Goal: Task Accomplishment & Management: Contribute content

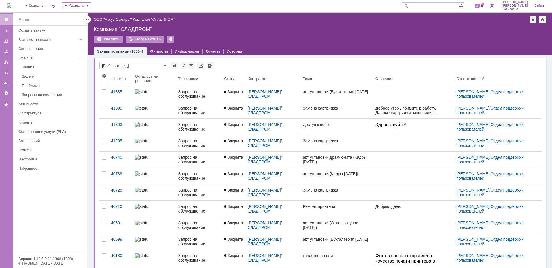
click at [111, 21] on link "ООО "Аксус-Самара"" at bounding box center [112, 19] width 37 height 4
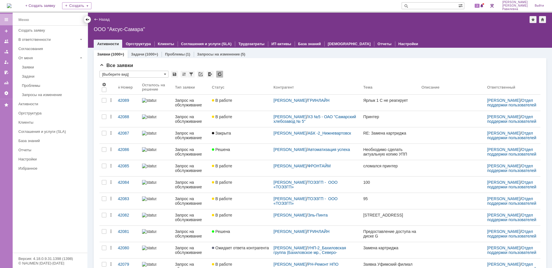
click at [89, 20] on div at bounding box center [87, 19] width 5 height 5
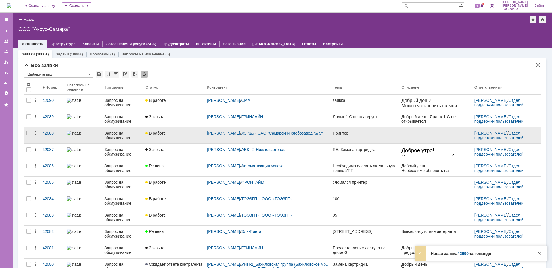
click at [116, 135] on div "Запрос на обслуживание" at bounding box center [122, 135] width 37 height 9
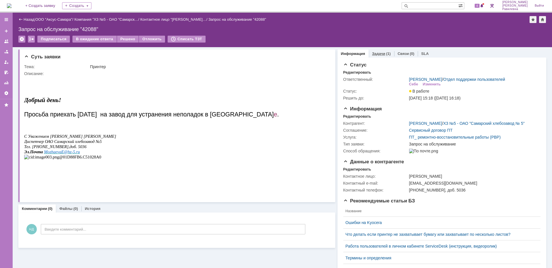
click at [374, 54] on link "Задачи" at bounding box center [378, 53] width 13 height 4
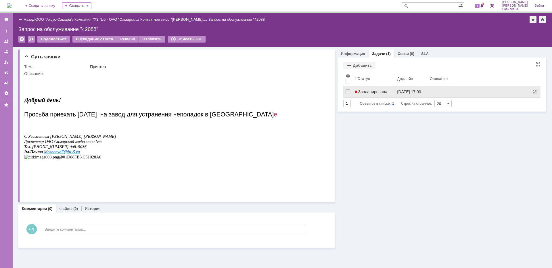
click at [384, 92] on span "Запланирована" at bounding box center [371, 91] width 33 height 5
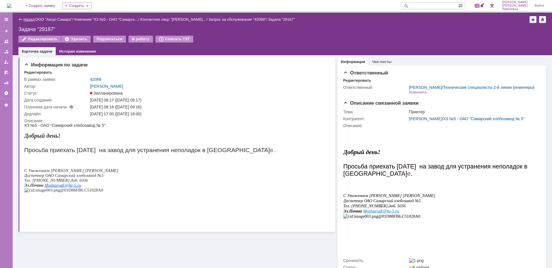
click at [30, 19] on link "Назад" at bounding box center [29, 19] width 11 height 4
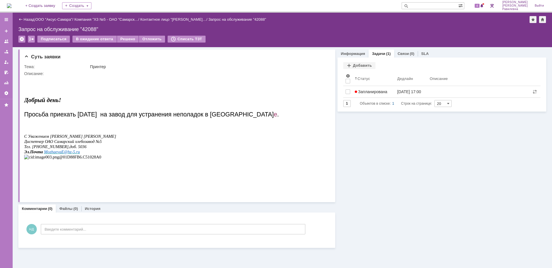
click at [27, 16] on div "Назад | ООО "Аксус-Самара" / Компания "ХЗ №5 - ОАО "Самарск… / Контактное лицо …" at bounding box center [282, 19] width 528 height 7
click at [28, 19] on link "Назад" at bounding box center [29, 19] width 11 height 4
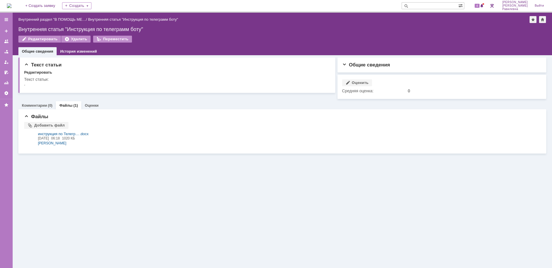
click at [11, 7] on img at bounding box center [9, 5] width 5 height 5
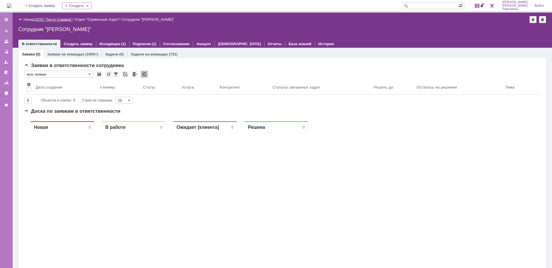
click at [57, 20] on link "ООО "Аксус-Самара"" at bounding box center [53, 19] width 37 height 4
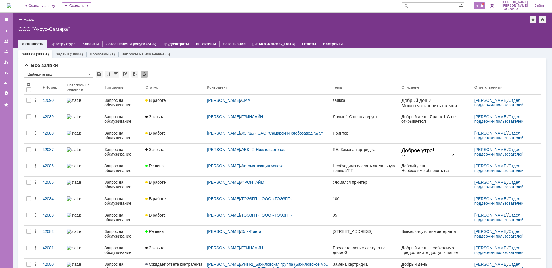
click at [484, 5] on span at bounding box center [482, 6] width 4 height 5
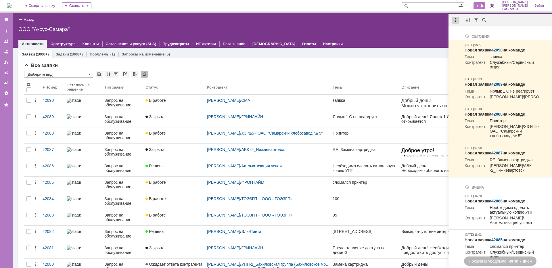
click at [456, 22] on div at bounding box center [455, 20] width 7 height 7
click at [466, 35] on div "Отметить уведомления прочитанными" at bounding box center [494, 35] width 77 height 4
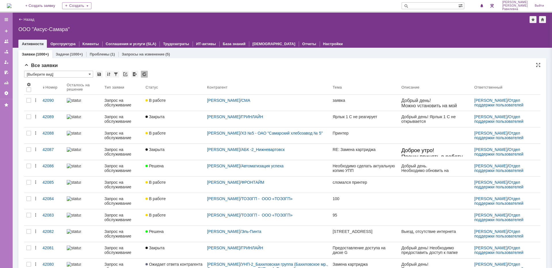
click at [284, 69] on div "Все заявки * [Выберите вид] Результаты поиска: Изменить Сбросить Сортировать по…" at bounding box center [282, 249] width 516 height 373
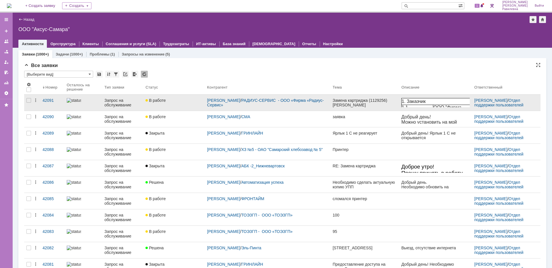
click at [109, 99] on div "Запрос на обслуживание" at bounding box center [122, 102] width 37 height 9
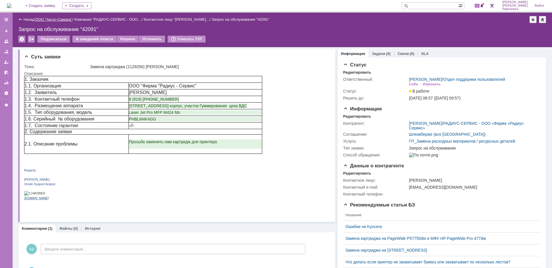
click at [54, 19] on link "ООО "Аксус-Самара"" at bounding box center [53, 19] width 37 height 4
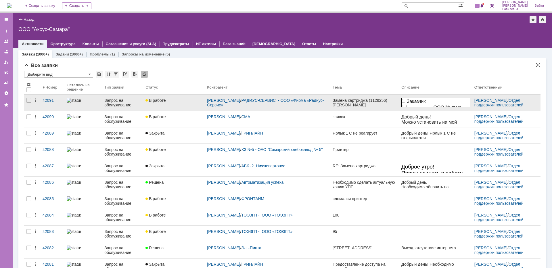
click at [129, 106] on div "Запрос на обслуживание" at bounding box center [122, 102] width 37 height 9
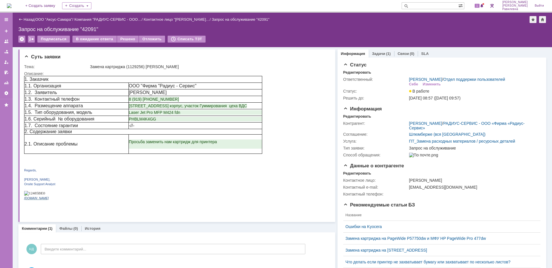
click at [378, 53] on link "Задачи" at bounding box center [378, 53] width 13 height 4
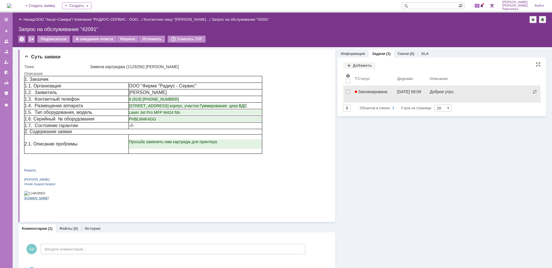
click at [373, 92] on span "Запланирована" at bounding box center [371, 91] width 33 height 5
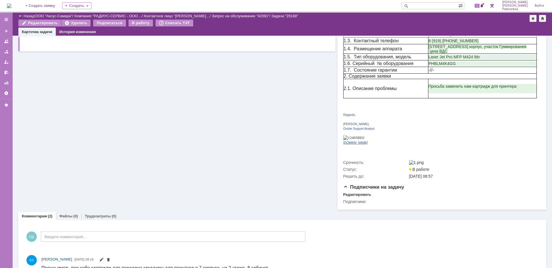
scroll to position [52, 0]
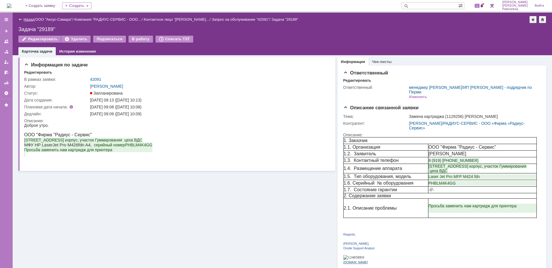
click at [26, 19] on link "Назад" at bounding box center [29, 19] width 11 height 4
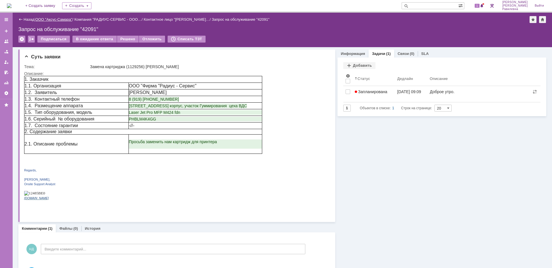
click at [61, 18] on link "ООО "Аксус-Самара"" at bounding box center [53, 19] width 37 height 4
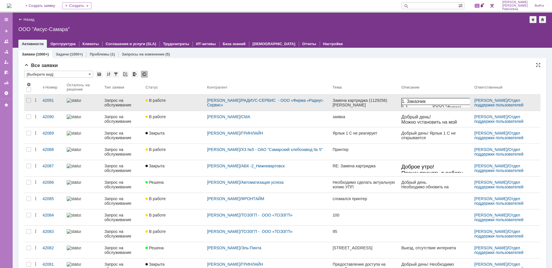
click at [122, 103] on div "Запрос на обслуживание" at bounding box center [122, 102] width 37 height 9
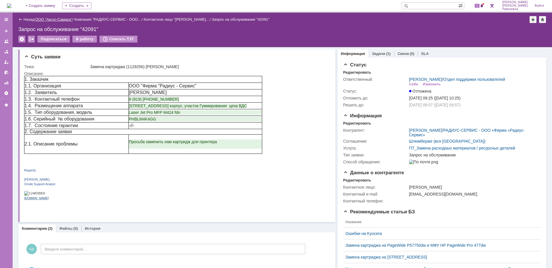
click at [55, 20] on link "ООО "Аксус-Самара"" at bounding box center [53, 19] width 37 height 4
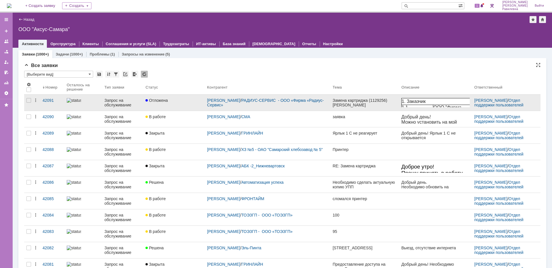
click at [120, 102] on div "Запрос на обслуживание" at bounding box center [122, 102] width 37 height 9
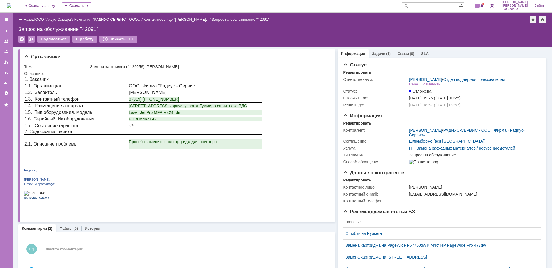
click at [376, 53] on link "Задачи" at bounding box center [378, 53] width 13 height 4
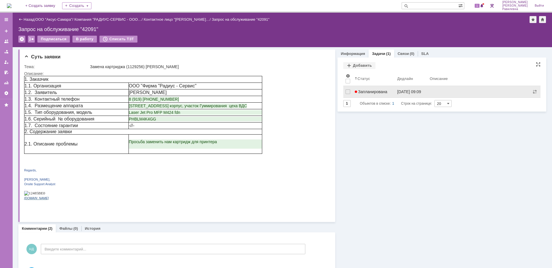
click at [383, 90] on span "Запланирована" at bounding box center [371, 91] width 33 height 5
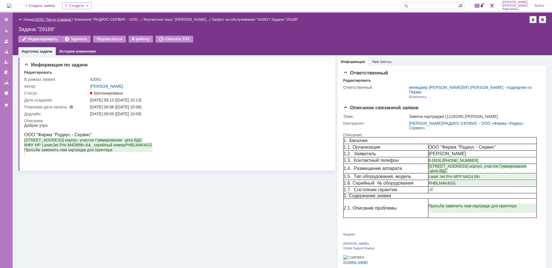
click at [59, 19] on link "ООО "Аксус-Самара"" at bounding box center [53, 19] width 37 height 4
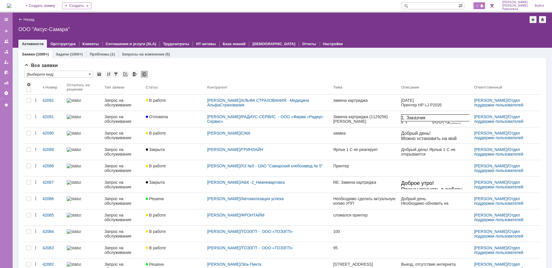
click at [480, 6] on span "2" at bounding box center [477, 6] width 5 height 4
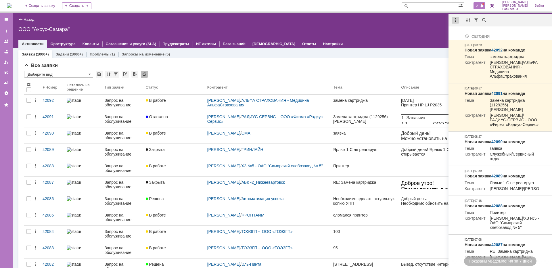
click at [456, 20] on div at bounding box center [455, 20] width 7 height 7
click at [458, 34] on div "Отметить уведомления прочитанными" at bounding box center [494, 35] width 77 height 4
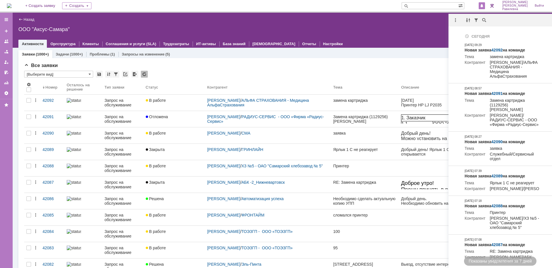
click at [266, 71] on div "* [Выберите вид]" at bounding box center [282, 74] width 516 height 7
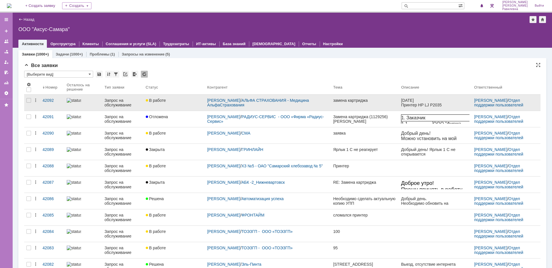
click at [122, 106] on div "Запрос на обслуживание" at bounding box center [122, 102] width 37 height 9
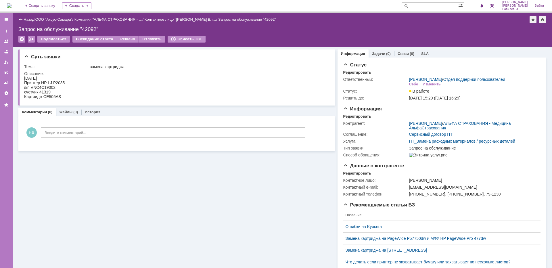
click at [51, 18] on link "ООО "Аксус-Самара"" at bounding box center [53, 19] width 37 height 4
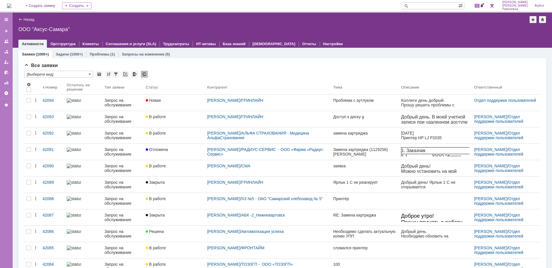
click at [425, 4] on input "text" at bounding box center [430, 5] width 57 height 7
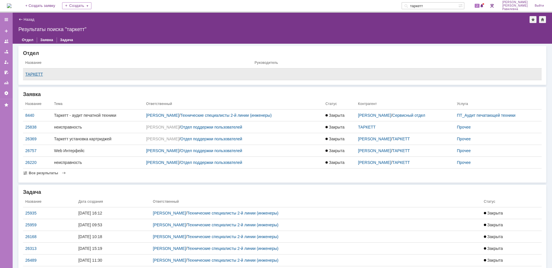
click at [36, 76] on div "ТАРКЕТТ" at bounding box center [137, 74] width 224 height 5
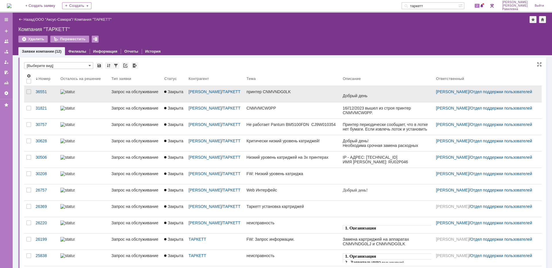
click at [96, 94] on div at bounding box center [83, 91] width 46 height 5
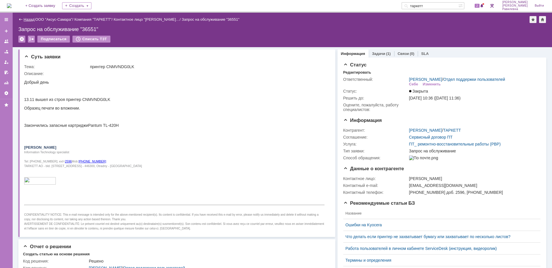
click at [27, 20] on link "Назад" at bounding box center [29, 19] width 11 height 4
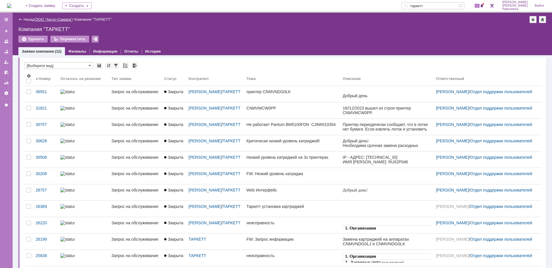
click at [52, 18] on link "ООО "Аксус-Самара"" at bounding box center [53, 19] width 37 height 4
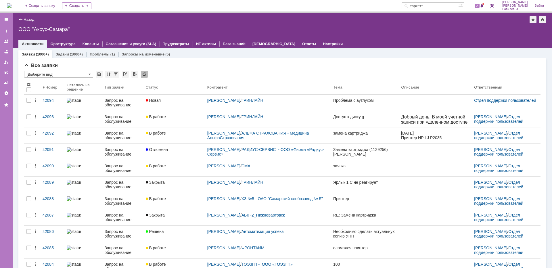
click at [449, 8] on input "таркетт" at bounding box center [430, 5] width 57 height 7
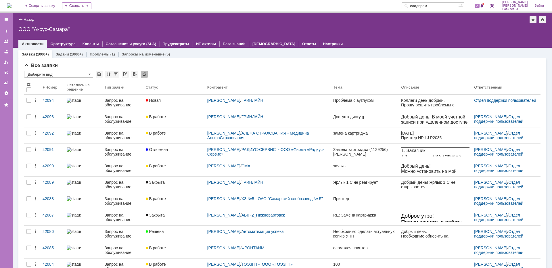
type input "сладпром"
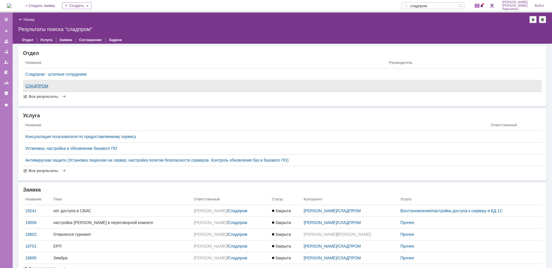
click at [37, 87] on div "СЛАДПРОМ" at bounding box center [204, 86] width 359 height 5
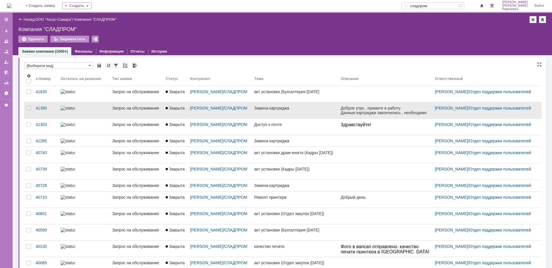
click at [85, 110] on div at bounding box center [84, 108] width 47 height 5
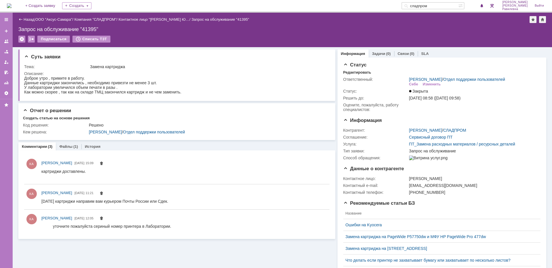
click at [28, 20] on link "Назад" at bounding box center [29, 19] width 11 height 4
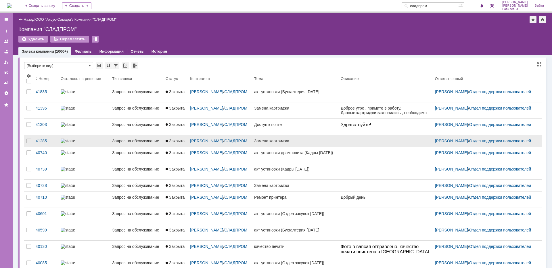
click at [82, 143] on div at bounding box center [84, 141] width 47 height 5
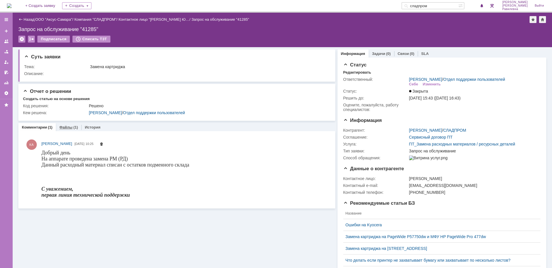
click at [70, 126] on link "Файлы" at bounding box center [65, 127] width 13 height 4
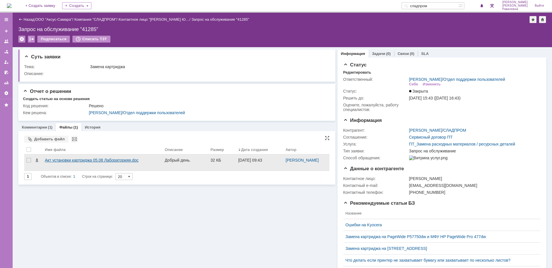
click at [91, 160] on div "Акт установки картриджа 05.08 Лабораторияя.doc" at bounding box center [102, 160] width 115 height 5
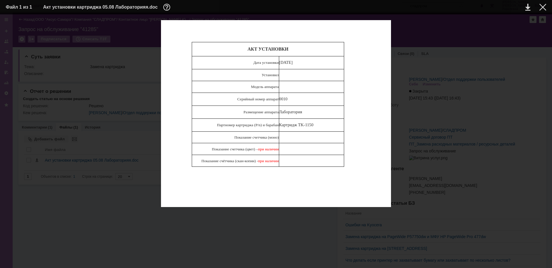
click at [486, 40] on div "АКТ УСТАНОВКИ Дата установки 05.08.2025 Установил Модель аппарата Серийный номе…" at bounding box center [276, 113] width 540 height 187
click at [540, 6] on div at bounding box center [542, 7] width 7 height 7
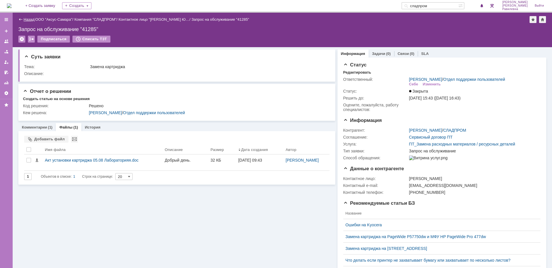
click at [29, 19] on link "Назад" at bounding box center [29, 19] width 11 height 4
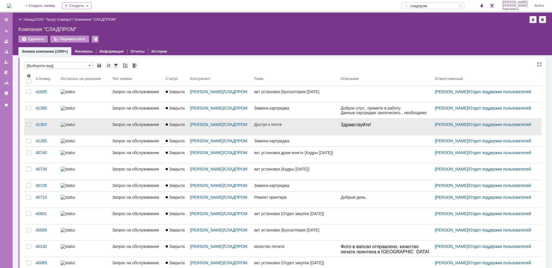
click at [88, 126] on div at bounding box center [84, 124] width 47 height 5
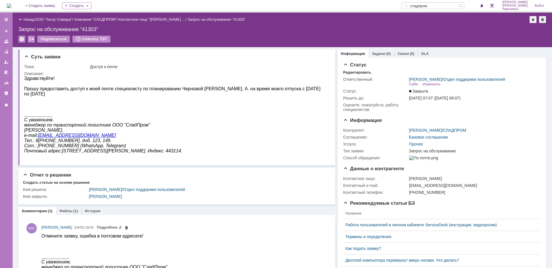
click at [31, 17] on div "Назад | ООО "Аксус-Самара" / Компания "СЛАДПРОМ" / Контактное лицо "Маслова Юли…" at bounding box center [282, 19] width 528 height 7
click at [29, 18] on link "Назад" at bounding box center [29, 19] width 11 height 4
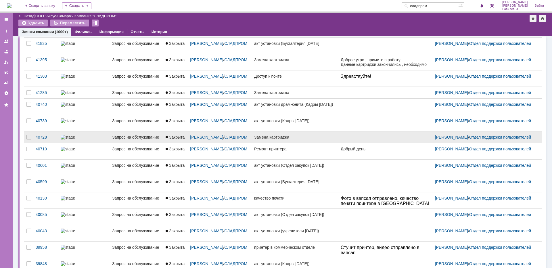
click at [117, 139] on div "Запрос на обслуживание" at bounding box center [136, 137] width 49 height 5
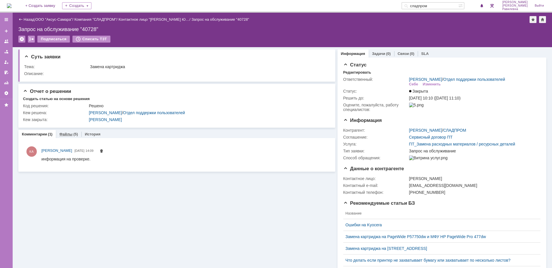
click at [65, 135] on link "Файлы" at bounding box center [65, 134] width 13 height 4
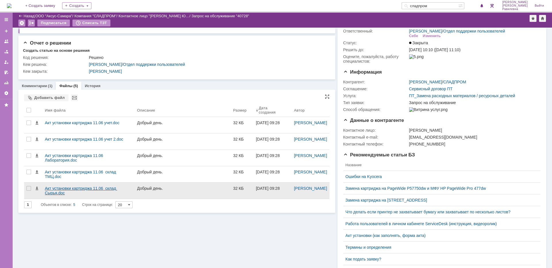
click at [85, 186] on div "Акт установки картриджа 11.06 склад Сырья.doc" at bounding box center [89, 191] width 92 height 16
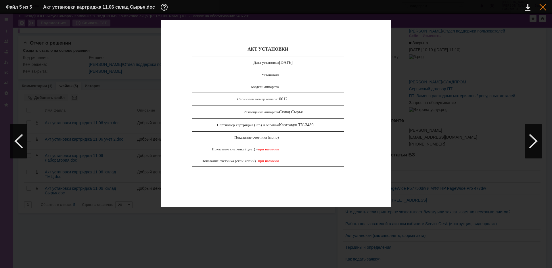
click at [545, 9] on div at bounding box center [542, 7] width 7 height 7
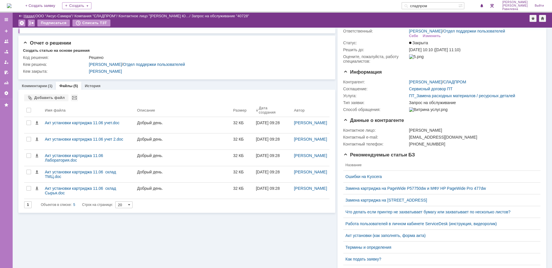
click at [32, 16] on link "Назад" at bounding box center [29, 16] width 11 height 4
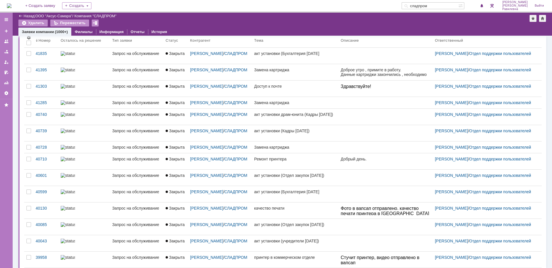
scroll to position [29, 0]
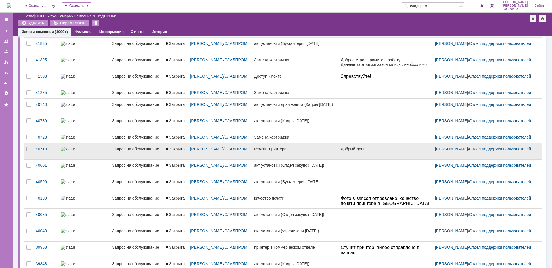
click at [121, 155] on link "Запрос на обслуживание" at bounding box center [136, 151] width 53 height 16
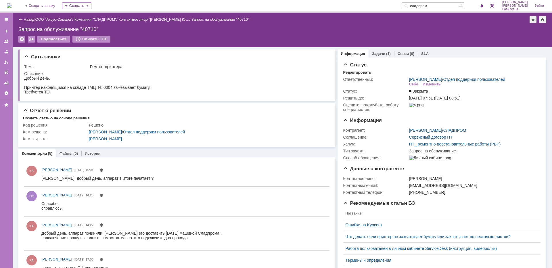
click at [29, 20] on link "Назад" at bounding box center [29, 19] width 11 height 4
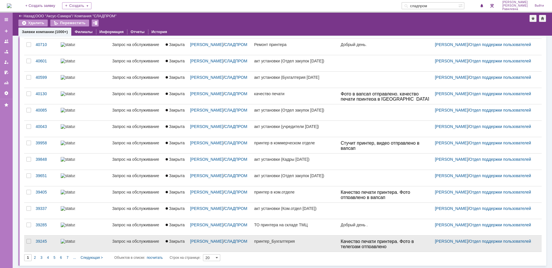
click at [113, 243] on div "Запрос на обслуживание" at bounding box center [136, 241] width 49 height 5
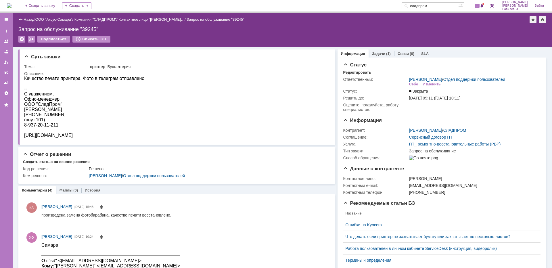
click at [28, 19] on link "Назад" at bounding box center [29, 19] width 11 height 4
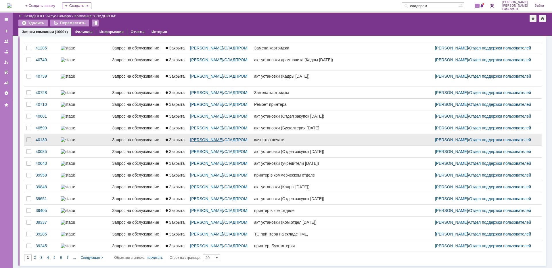
scroll to position [142, 0]
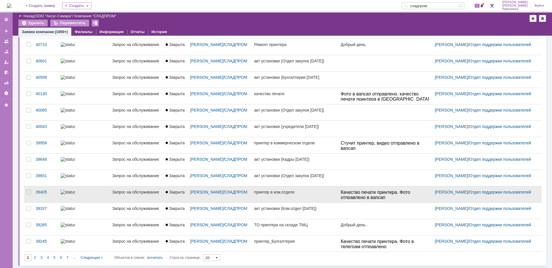
click at [115, 191] on div "Запрос на обслуживание" at bounding box center [136, 192] width 49 height 5
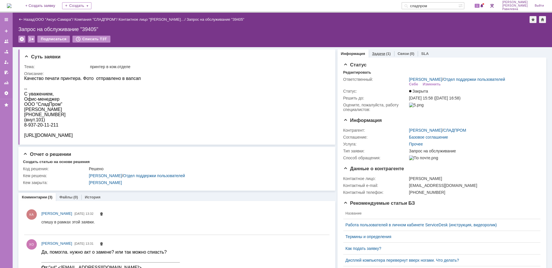
click at [380, 53] on link "Задачи" at bounding box center [378, 53] width 13 height 4
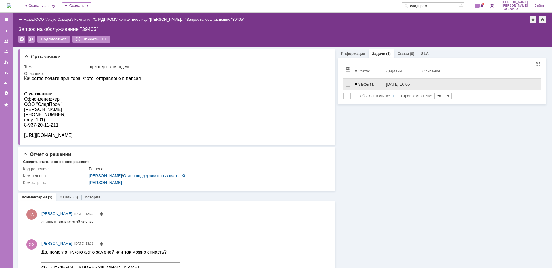
click at [372, 85] on div "Закрыта" at bounding box center [368, 84] width 27 height 5
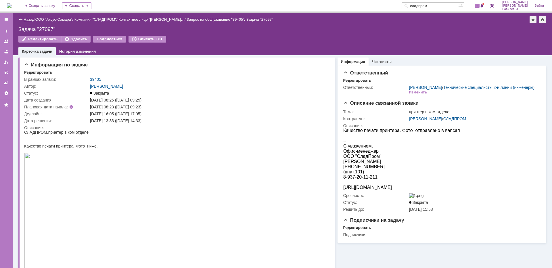
click at [31, 20] on link "Назад" at bounding box center [29, 19] width 11 height 4
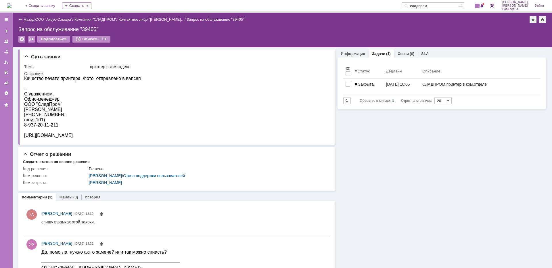
click at [29, 20] on link "Назад" at bounding box center [29, 19] width 11 height 4
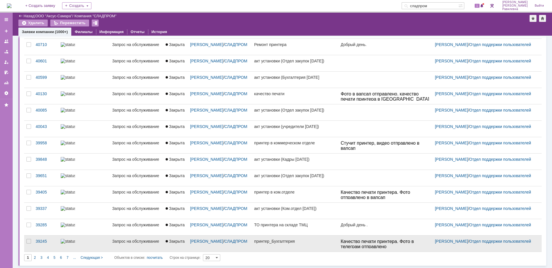
click at [89, 242] on div at bounding box center [84, 241] width 47 height 5
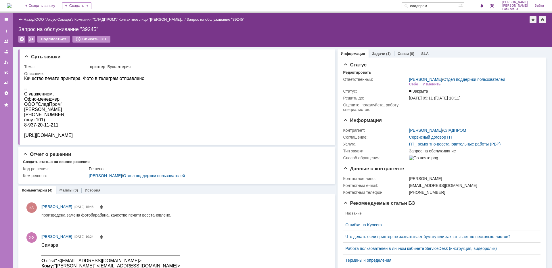
click at [22, 20] on div "Назад" at bounding box center [26, 19] width 16 height 4
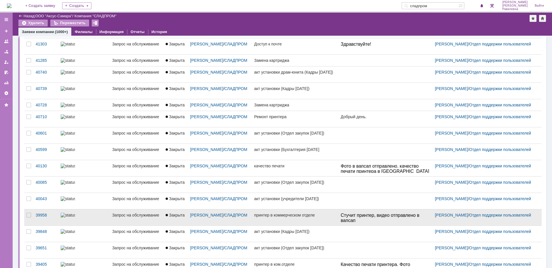
scroll to position [56, 0]
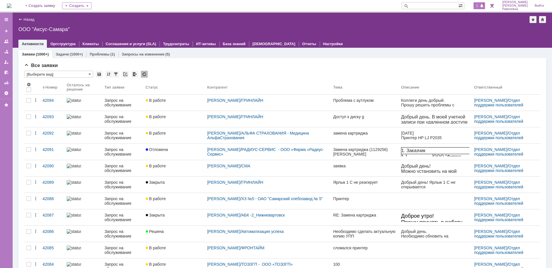
click at [484, 6] on span at bounding box center [482, 6] width 4 height 5
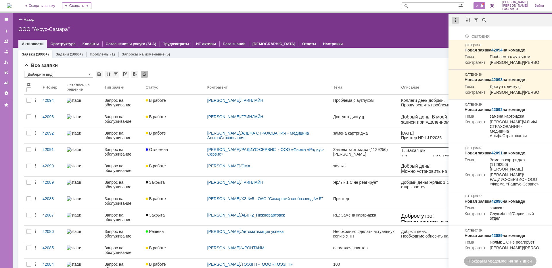
click at [454, 20] on div at bounding box center [455, 20] width 7 height 7
click at [469, 36] on div "Отметить уведомления прочитанными" at bounding box center [494, 35] width 77 height 4
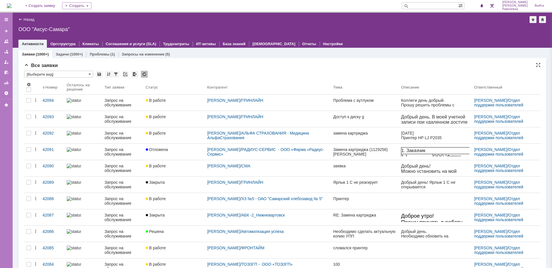
click at [295, 68] on div "Все заявки" at bounding box center [282, 66] width 516 height 6
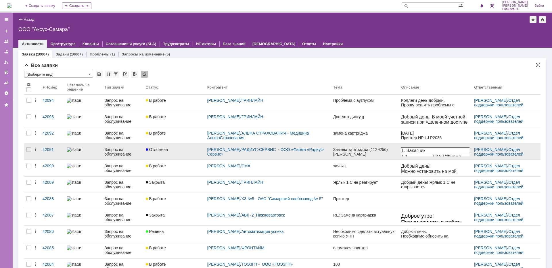
scroll to position [29, 0]
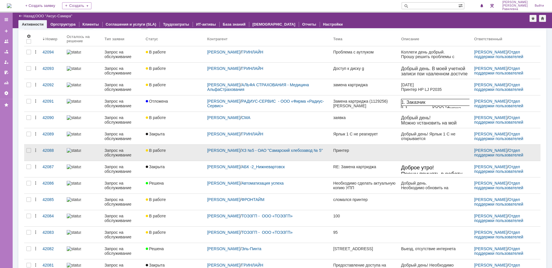
click at [128, 153] on div "Запрос на обслуживание" at bounding box center [122, 152] width 37 height 9
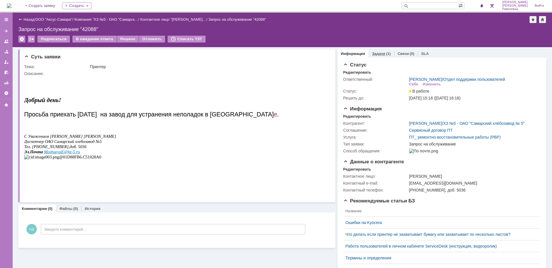
click at [375, 53] on link "Задачи" at bounding box center [378, 53] width 13 height 4
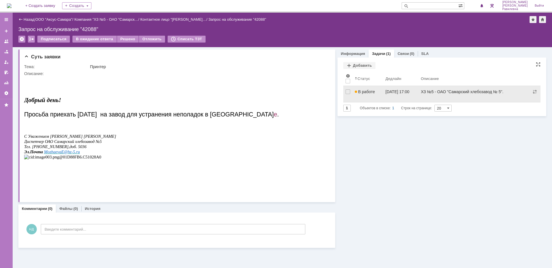
click at [362, 92] on span "В работе" at bounding box center [365, 91] width 20 height 5
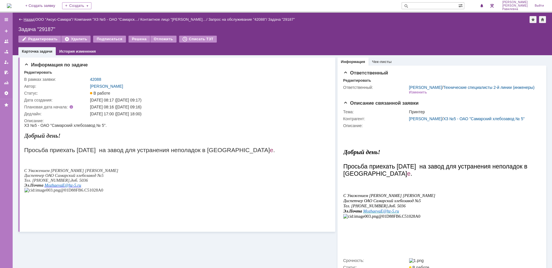
click at [28, 18] on link "Назад" at bounding box center [29, 19] width 11 height 4
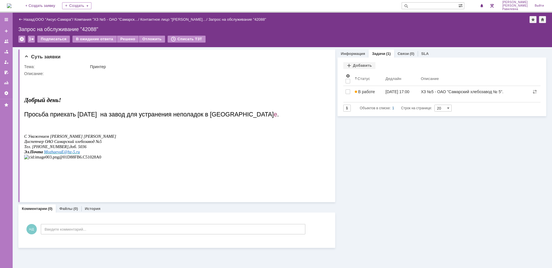
click at [55, 17] on div "Назад | ООО "Аксус-Самара" / Компания "ХЗ №5 - ОАО "Самарск… / Контактное лицо …" at bounding box center [282, 19] width 528 height 7
click at [55, 18] on link "ООО "Аксус-Самара"" at bounding box center [53, 19] width 37 height 4
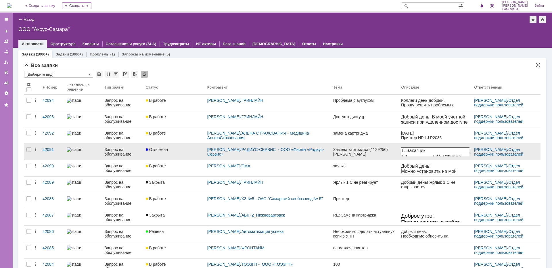
click at [124, 152] on div "Запрос на обслуживание" at bounding box center [122, 151] width 37 height 9
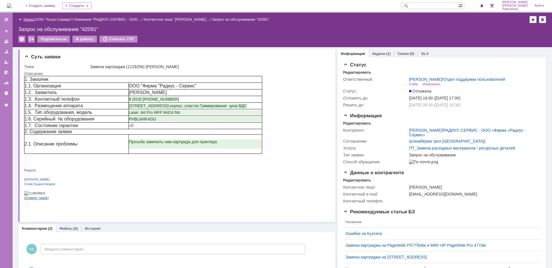
click at [27, 20] on link "Назад" at bounding box center [29, 19] width 11 height 4
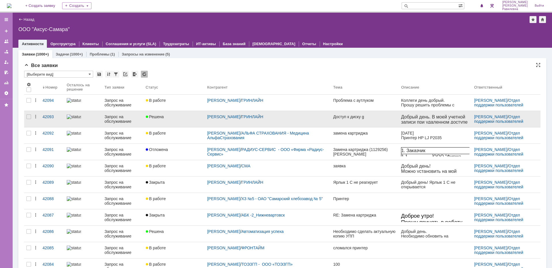
click at [107, 118] on div "Запрос на обслуживание" at bounding box center [122, 118] width 37 height 9
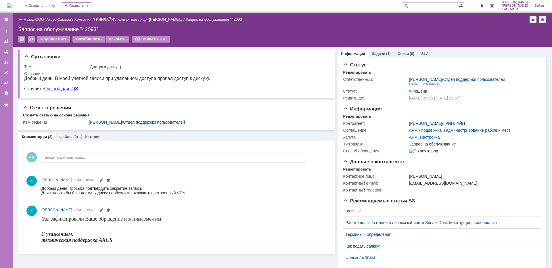
click at [27, 17] on link "Назад" at bounding box center [29, 19] width 11 height 4
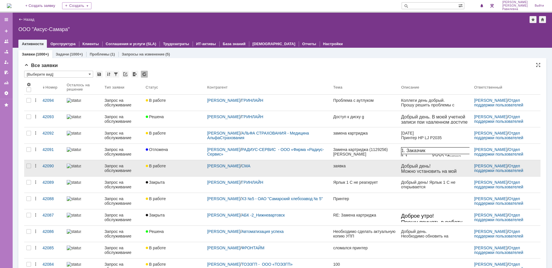
click at [113, 168] on div "Запрос на обслуживание" at bounding box center [122, 168] width 37 height 9
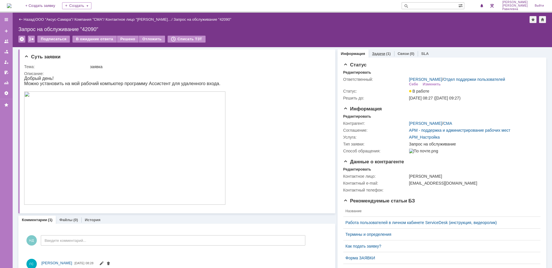
click at [375, 53] on link "Задачи" at bounding box center [378, 53] width 13 height 4
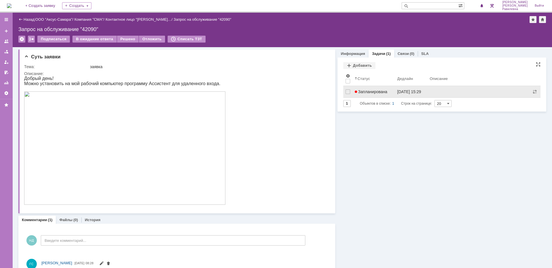
click at [375, 89] on link "Запланирована" at bounding box center [373, 91] width 43 height 11
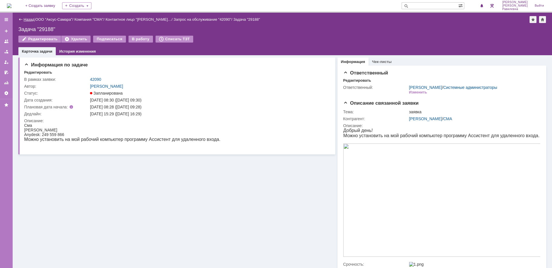
click at [30, 20] on link "Назад" at bounding box center [29, 19] width 11 height 4
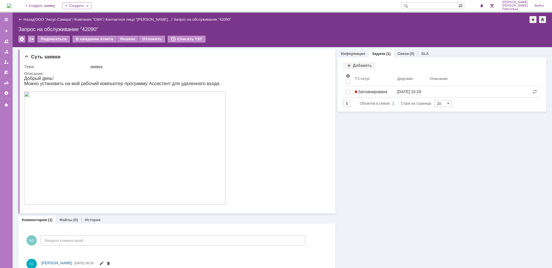
click at [30, 20] on link "Назад" at bounding box center [29, 19] width 11 height 4
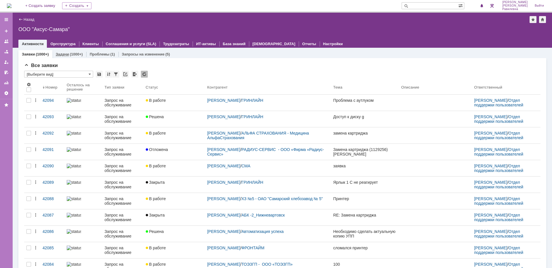
click at [68, 55] on link "Задачи" at bounding box center [62, 54] width 13 height 4
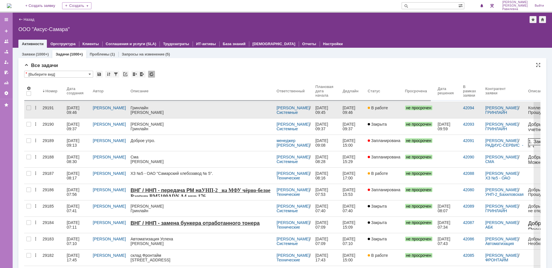
click at [74, 110] on div "02.10.2025 09:46" at bounding box center [74, 109] width 14 height 9
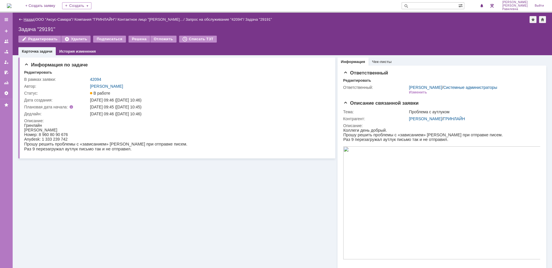
click at [29, 20] on link "Назад" at bounding box center [29, 19] width 11 height 4
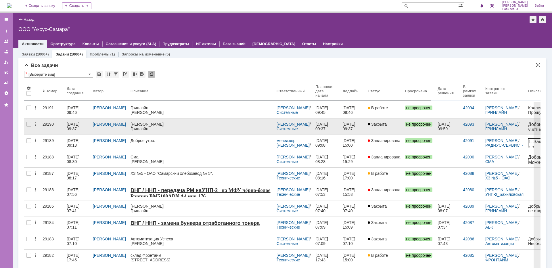
click at [69, 128] on div "02.10.2025 09:37" at bounding box center [74, 126] width 14 height 9
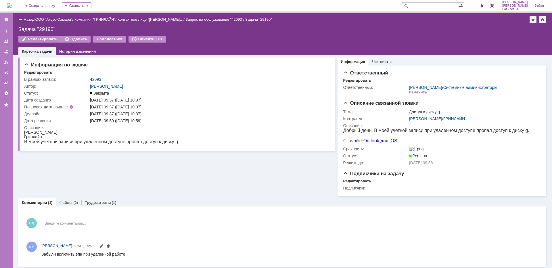
click at [29, 19] on link "Назад" at bounding box center [29, 19] width 11 height 4
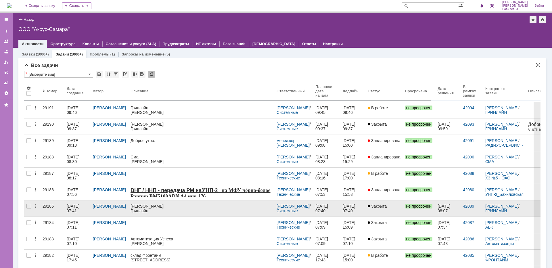
click at [68, 208] on div "02.10.2025 07:41" at bounding box center [74, 208] width 14 height 9
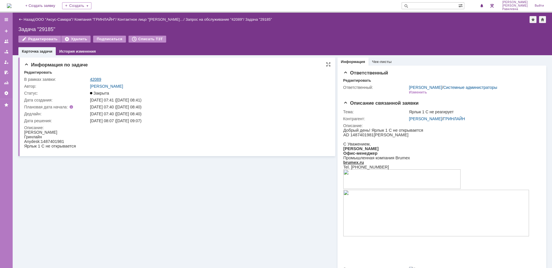
click at [98, 78] on link "42089" at bounding box center [95, 79] width 11 height 5
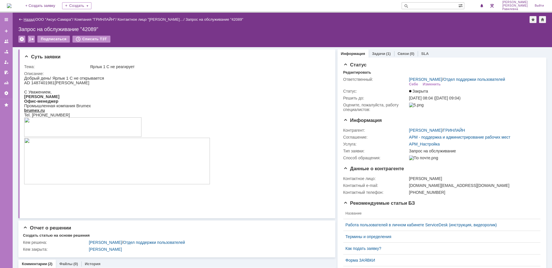
click at [27, 19] on link "Назад" at bounding box center [29, 19] width 11 height 4
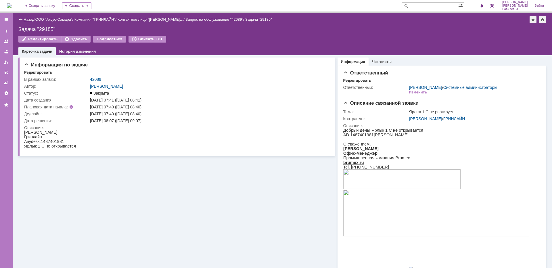
click at [30, 18] on link "Назад" at bounding box center [29, 19] width 11 height 4
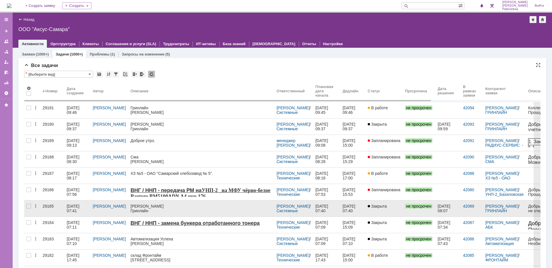
click at [70, 206] on div "02.10.2025 07:41" at bounding box center [74, 208] width 14 height 9
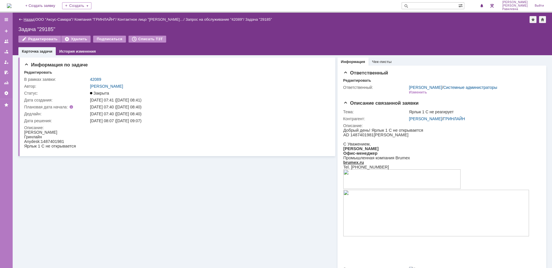
click at [28, 19] on link "Назад" at bounding box center [29, 19] width 11 height 4
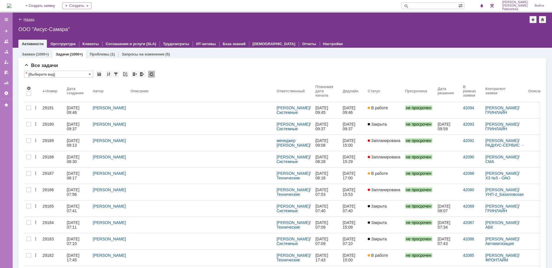
click at [29, 20] on link "Назад" at bounding box center [29, 19] width 11 height 4
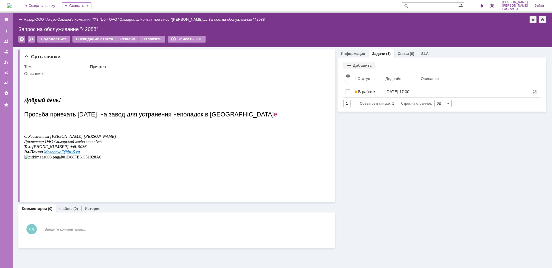
click at [57, 20] on link "ООО "Аксус-Самара"" at bounding box center [53, 19] width 37 height 4
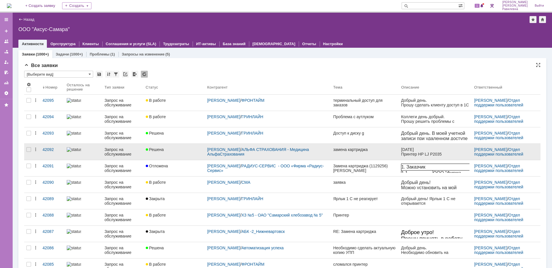
click at [116, 148] on div "Запрос на обслуживание" at bounding box center [122, 151] width 37 height 9
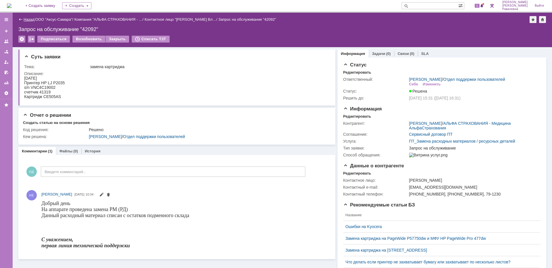
click at [33, 20] on link "Назад" at bounding box center [29, 19] width 11 height 4
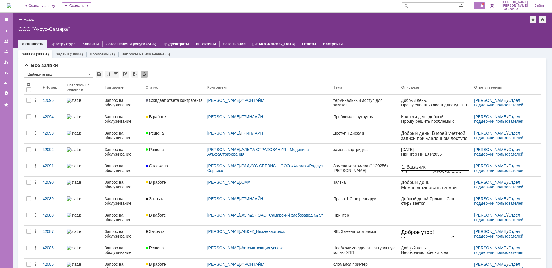
click at [480, 5] on span "1" at bounding box center [477, 6] width 5 height 4
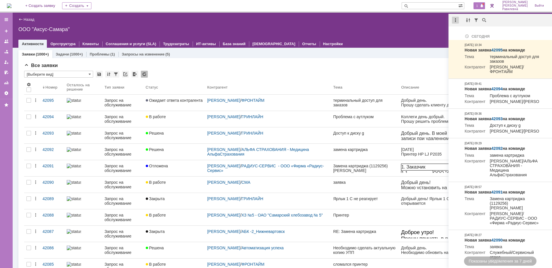
click at [456, 21] on div at bounding box center [455, 20] width 7 height 7
click at [460, 33] on div "Отметить уведомления прочитанными" at bounding box center [494, 35] width 77 height 4
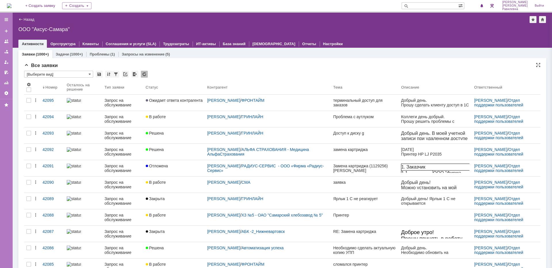
click at [225, 68] on div "Все заявки * [Выберите вид] Результаты поиска: Изменить Сбросить Сортировать по…" at bounding box center [282, 249] width 516 height 373
click at [143, 55] on link "Запросы на изменение" at bounding box center [143, 54] width 43 height 4
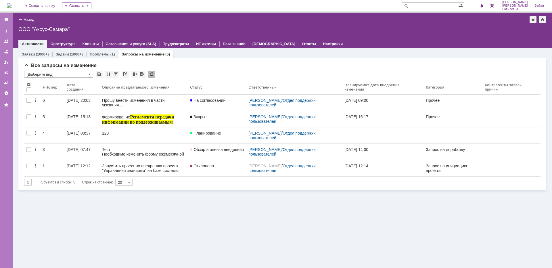
click at [37, 54] on div "(1000+)" at bounding box center [42, 54] width 13 height 4
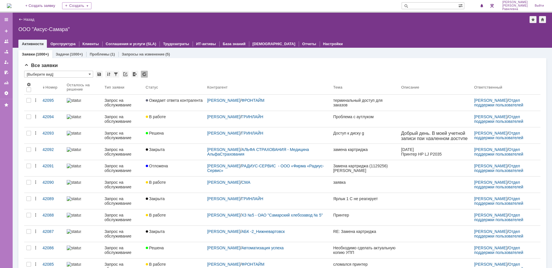
click at [436, 6] on input "text" at bounding box center [430, 5] width 57 height 7
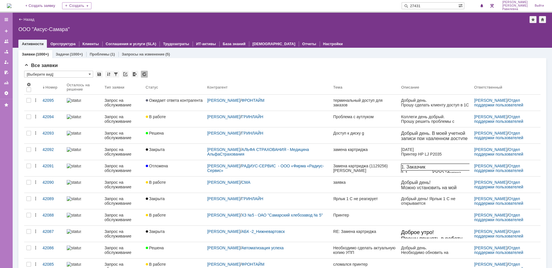
type input "27431"
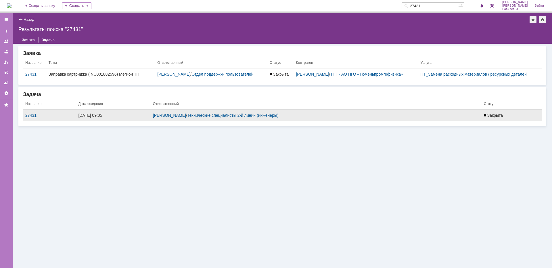
click at [31, 113] on div "27431" at bounding box center [49, 115] width 48 height 5
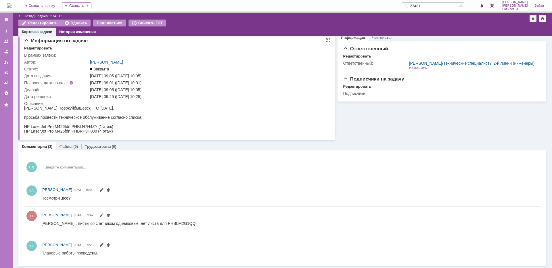
scroll to position [5, 0]
click at [28, 17] on link "Назад" at bounding box center [29, 16] width 11 height 4
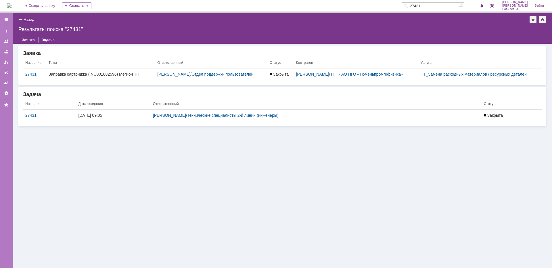
click at [30, 21] on link "Назад" at bounding box center [29, 19] width 11 height 4
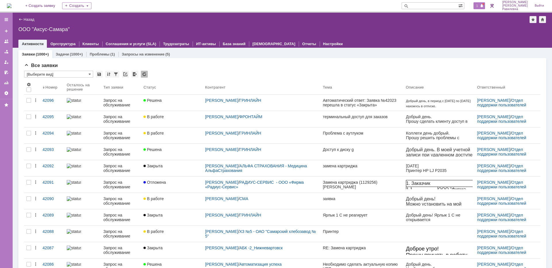
click at [485, 9] on div "1" at bounding box center [479, 5] width 12 height 7
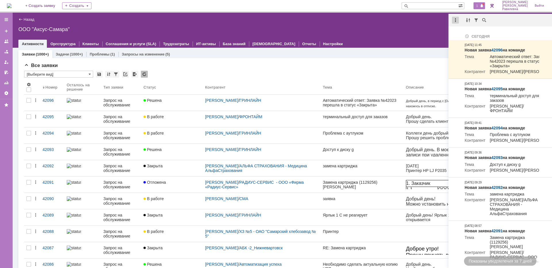
click at [456, 21] on div at bounding box center [455, 20] width 7 height 7
click at [460, 34] on div "Отметить уведомления прочитанными" at bounding box center [494, 35] width 77 height 4
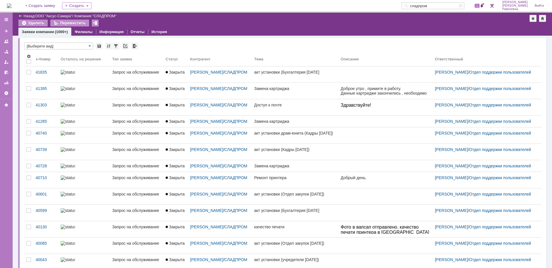
scroll to position [56, 0]
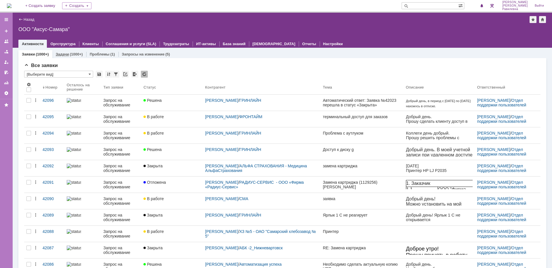
click at [71, 54] on div "(1000+)" at bounding box center [76, 54] width 13 height 4
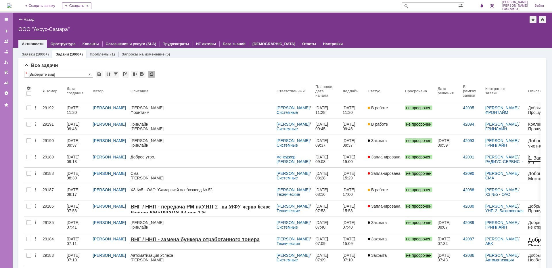
click at [44, 54] on div "(1000+)" at bounding box center [42, 54] width 13 height 4
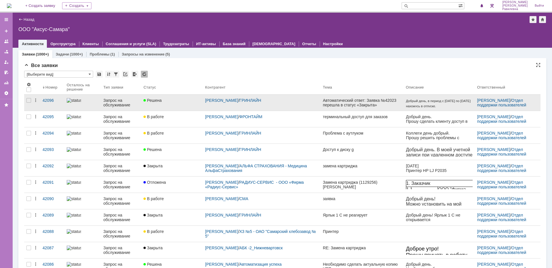
click at [103, 107] on link "Запрос на обслуживание" at bounding box center [121, 103] width 40 height 16
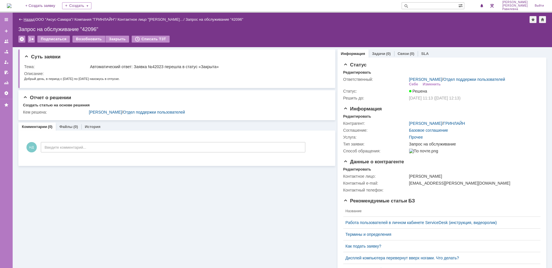
click at [30, 19] on link "Назад" at bounding box center [29, 19] width 11 height 4
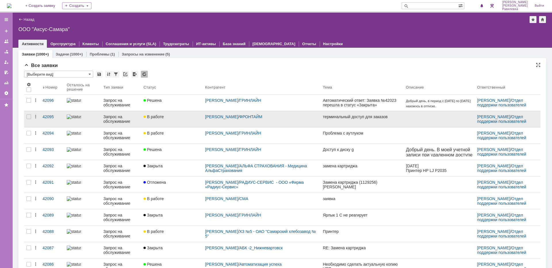
click at [107, 118] on div "Запрос на обслуживание" at bounding box center [121, 118] width 36 height 9
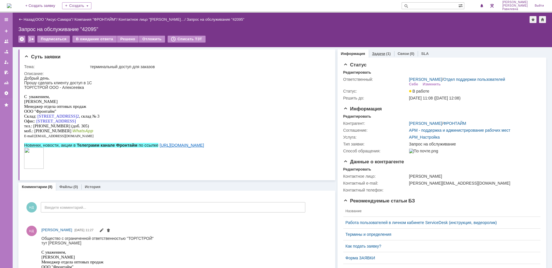
click at [373, 54] on link "Задачи" at bounding box center [378, 53] width 13 height 4
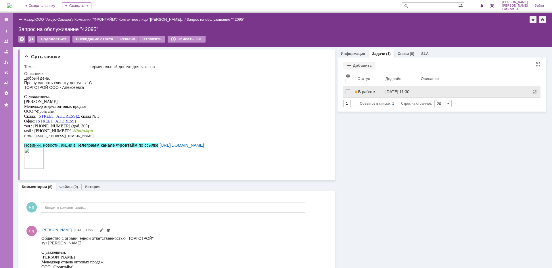
click at [361, 90] on span "В работе" at bounding box center [365, 91] width 20 height 5
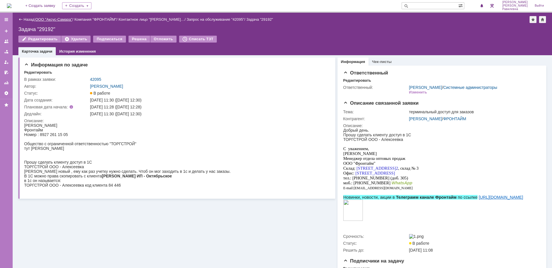
click at [55, 21] on link "ООО "Аксус-Самара"" at bounding box center [53, 19] width 37 height 4
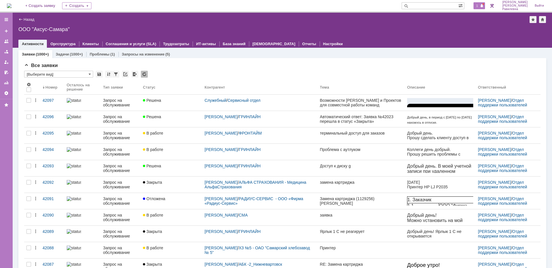
click at [480, 8] on span "1" at bounding box center [477, 6] width 5 height 4
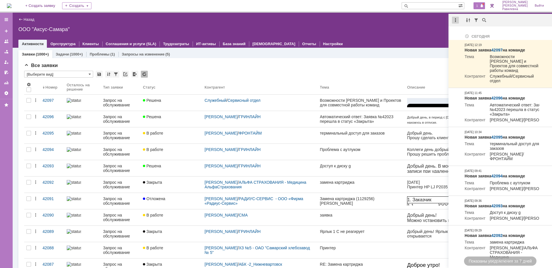
click at [452, 20] on div at bounding box center [455, 20] width 7 height 7
click at [461, 34] on div "Отметить уведомления прочитанными" at bounding box center [494, 35] width 77 height 4
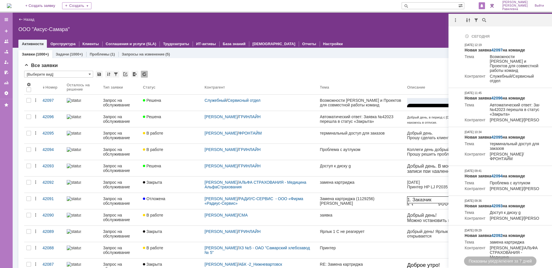
click at [252, 66] on div "Все заявки" at bounding box center [282, 66] width 516 height 6
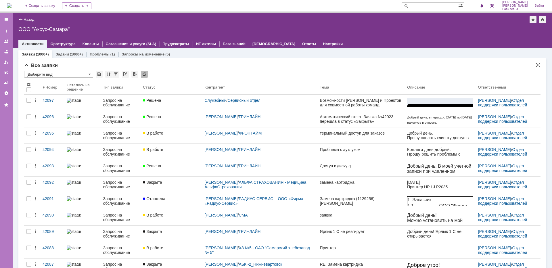
click at [265, 67] on div "Все заявки" at bounding box center [282, 66] width 516 height 6
click at [9, 20] on div at bounding box center [6, 19] width 13 height 11
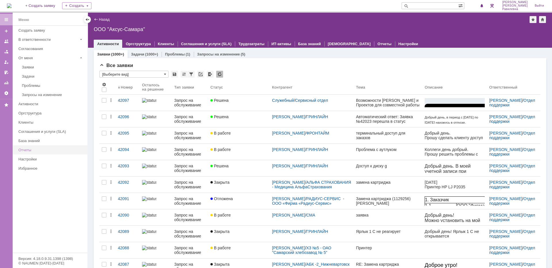
click at [39, 146] on link "Отчеты" at bounding box center [51, 149] width 70 height 9
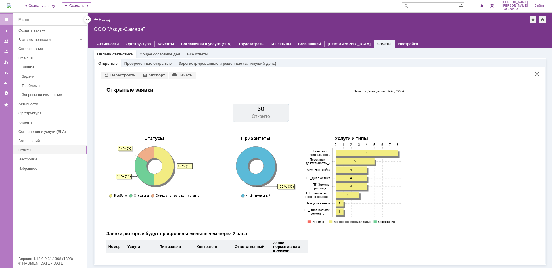
click at [299, 134] on td at bounding box center [302, 129] width 9 height 14
click at [157, 54] on link "Общее состояние дел" at bounding box center [159, 54] width 41 height 4
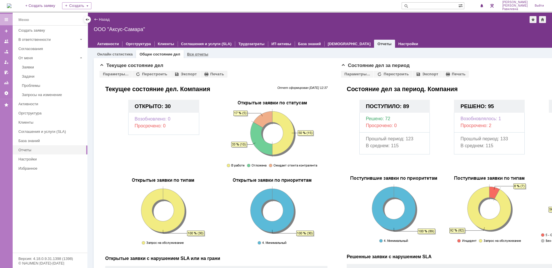
click at [195, 53] on link "Все отчеты" at bounding box center [197, 54] width 21 height 4
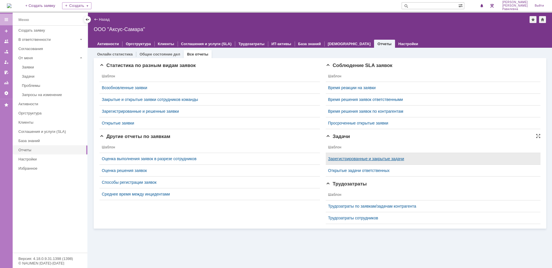
click at [353, 158] on link "Зарегистрированные и закрытые задачи" at bounding box center [366, 158] width 76 height 5
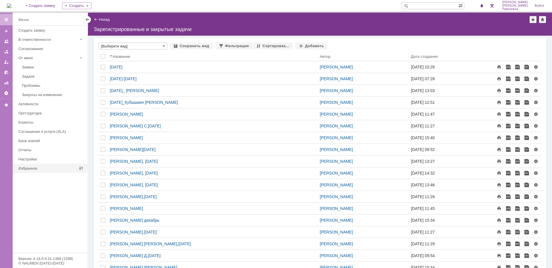
click at [36, 166] on div "Избранное" at bounding box center [47, 168] width 59 height 4
click at [31, 151] on div "Отчеты" at bounding box center [51, 150] width 66 height 4
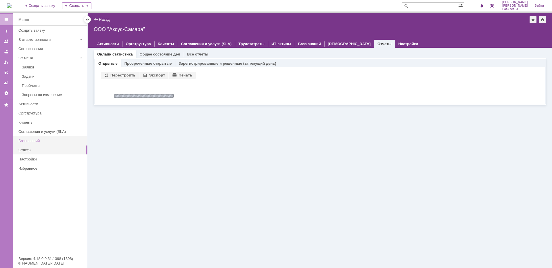
click at [34, 141] on div "База знаний" at bounding box center [51, 141] width 66 height 4
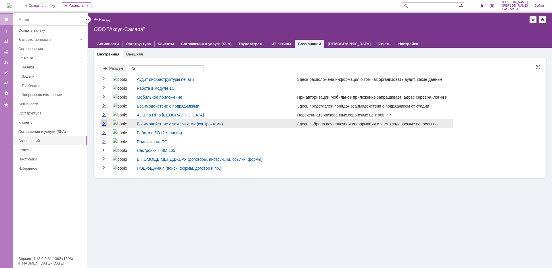
click at [106, 122] on link "Expand" at bounding box center [104, 123] width 6 height 5
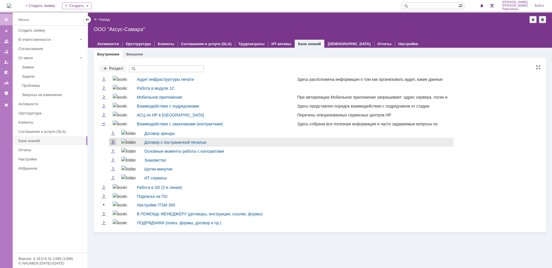
click at [112, 141] on link "Expand" at bounding box center [113, 142] width 6 height 5
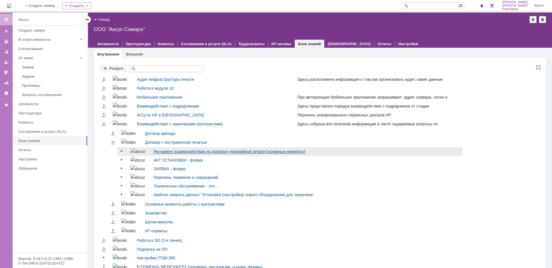
click at [181, 152] on link "Регламент взаимодействия по договору покопийной печати (основные моменты)" at bounding box center [229, 151] width 152 height 5
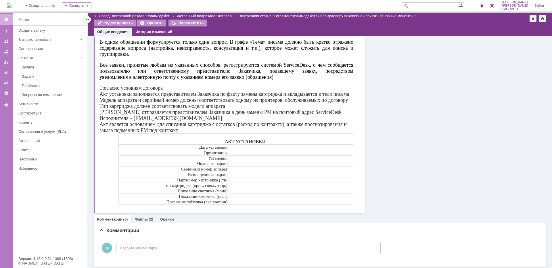
scroll to position [204, 0]
click at [144, 220] on link "Файлы" at bounding box center [141, 218] width 13 height 4
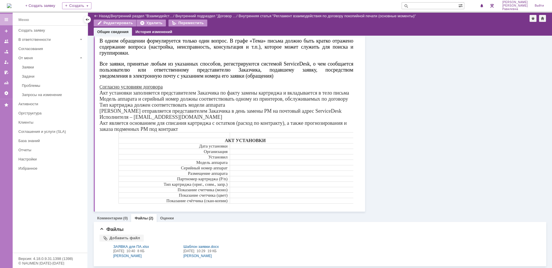
scroll to position [205, 0]
click at [175, 251] on div at bounding box center [175, 251] width 11 height 14
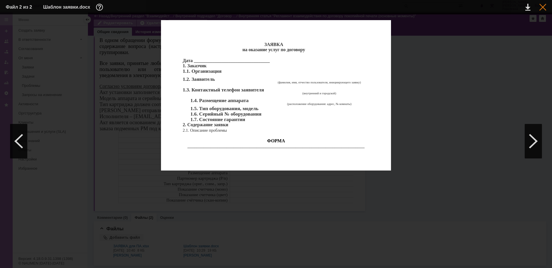
click at [544, 8] on div at bounding box center [542, 7] width 7 height 7
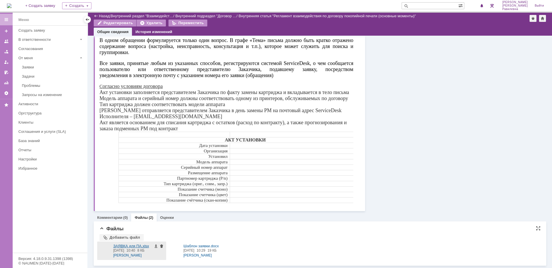
click at [103, 248] on div at bounding box center [104, 251] width 11 height 14
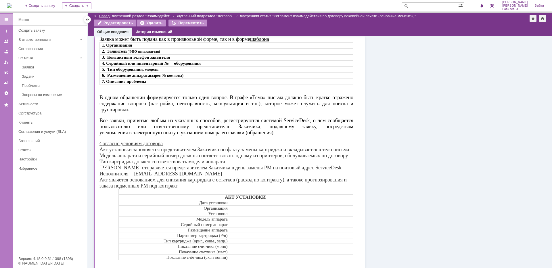
click at [104, 16] on link "Назад" at bounding box center [104, 16] width 11 height 4
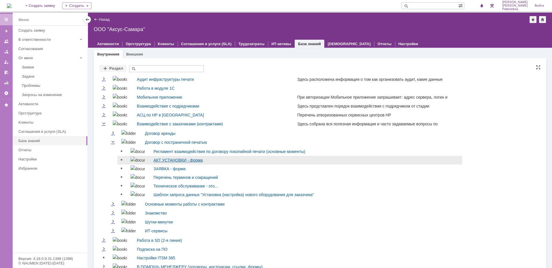
click at [162, 158] on link "АКТ УСТАНОВКИ - форма" at bounding box center [177, 160] width 49 height 5
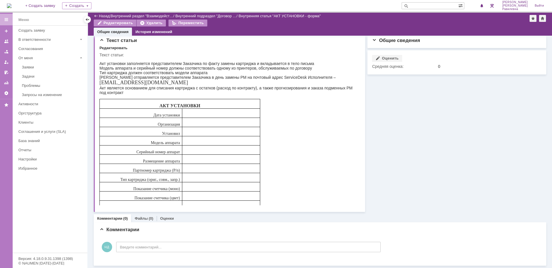
scroll to position [5, 0]
click at [104, 17] on link "Назад" at bounding box center [104, 16] width 11 height 4
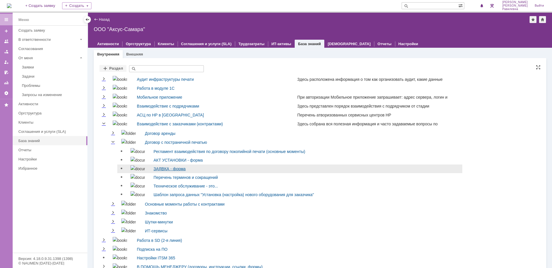
click at [158, 170] on link "ЗАЯВКА - форма" at bounding box center [169, 168] width 32 height 5
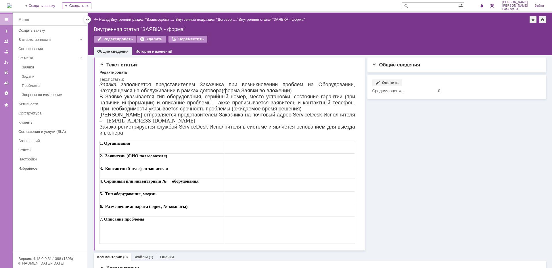
click at [103, 20] on link "Назад" at bounding box center [104, 19] width 11 height 4
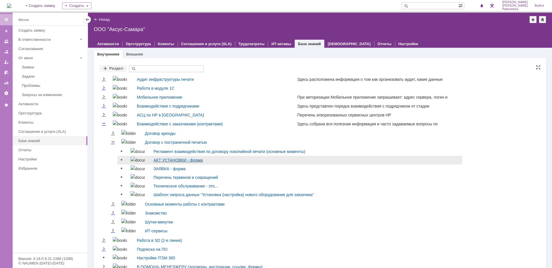
click at [169, 161] on link "АКТ УСТАНОВКИ - форма" at bounding box center [177, 160] width 49 height 5
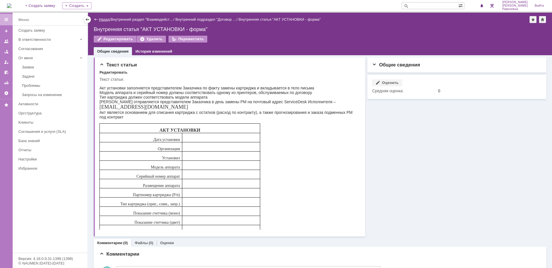
click at [103, 20] on link "Назад" at bounding box center [104, 19] width 11 height 4
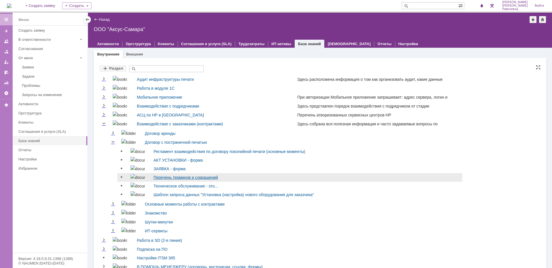
click at [173, 178] on link "Перечень терминов и сокращений" at bounding box center [185, 177] width 64 height 5
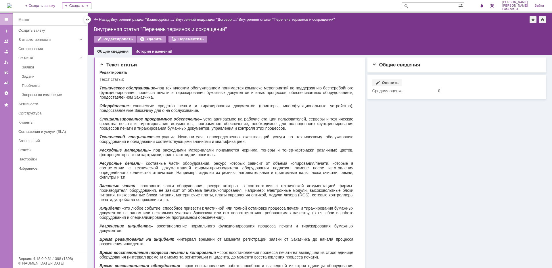
click at [107, 20] on link "Назад" at bounding box center [104, 19] width 11 height 4
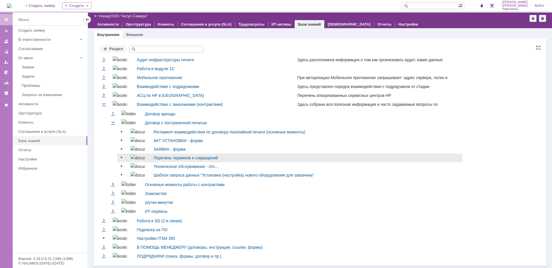
scroll to position [2, 0]
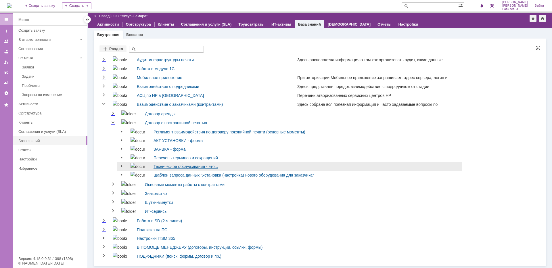
click at [160, 165] on link "Техническое обслуживание - это..." at bounding box center [185, 166] width 64 height 5
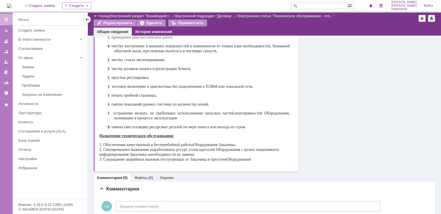
scroll to position [59, 0]
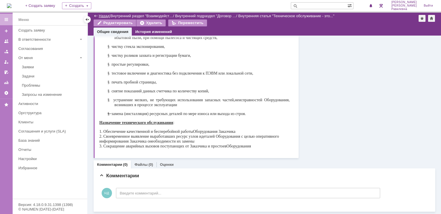
click at [102, 16] on link "Назад" at bounding box center [104, 16] width 11 height 4
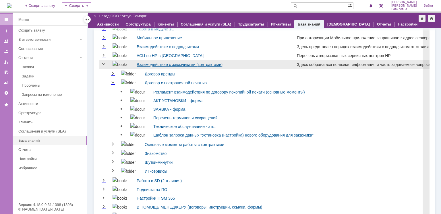
scroll to position [46, 0]
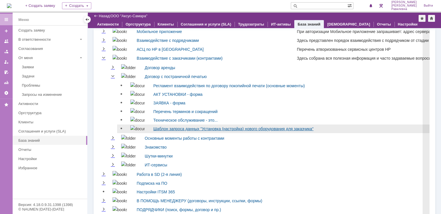
click at [168, 131] on link "Шаблон запроса данных "Установка (настройка) нового оборудования для заказчика"" at bounding box center [233, 129] width 160 height 5
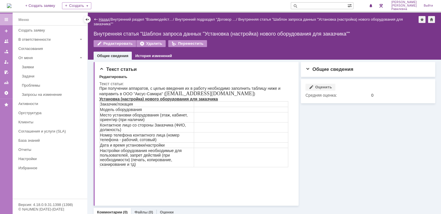
click at [100, 21] on link "Назад" at bounding box center [104, 19] width 11 height 4
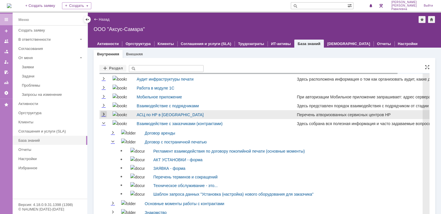
click at [105, 116] on link "Expand" at bounding box center [104, 114] width 6 height 5
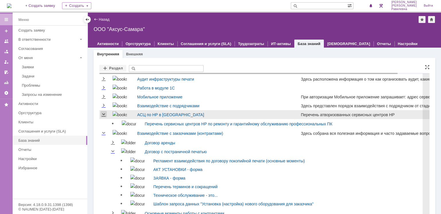
click at [105, 116] on link "Collapse" at bounding box center [104, 114] width 6 height 5
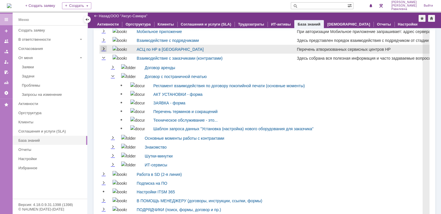
scroll to position [56, 0]
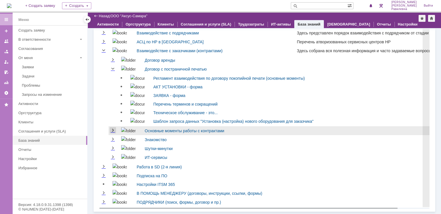
click at [113, 128] on link "Expand" at bounding box center [113, 130] width 6 height 5
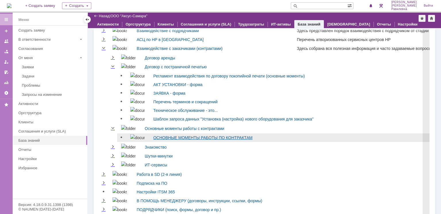
click at [189, 138] on link "ОСНОВНЫЕ МОМЕНТЫ РАБОТЫ ПО КОНТРАКТАМ" at bounding box center [202, 138] width 99 height 5
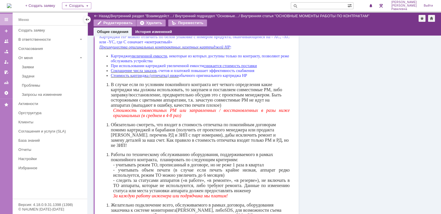
scroll to position [92, 0]
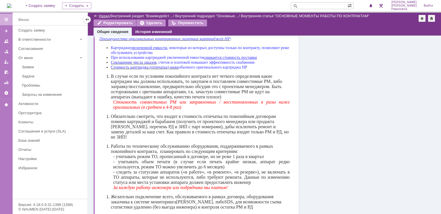
click at [101, 15] on link "Назад" at bounding box center [104, 16] width 11 height 4
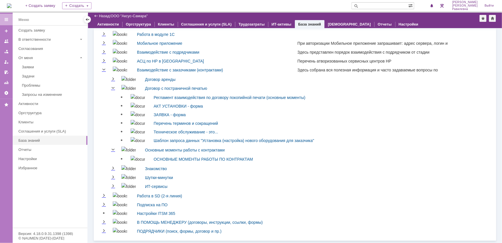
scroll to position [35, 0]
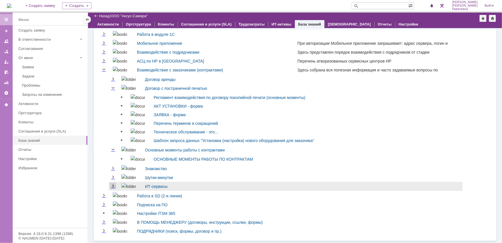
click at [115, 189] on link "Expand" at bounding box center [113, 186] width 6 height 5
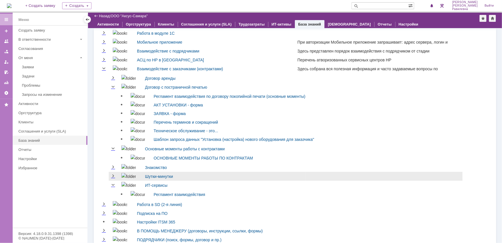
scroll to position [45, 0]
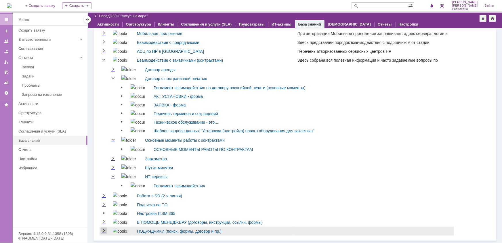
click at [105, 232] on link "Expand" at bounding box center [104, 231] width 6 height 5
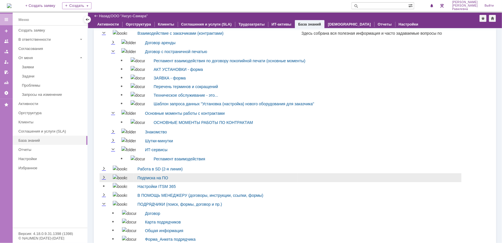
scroll to position [91, 0]
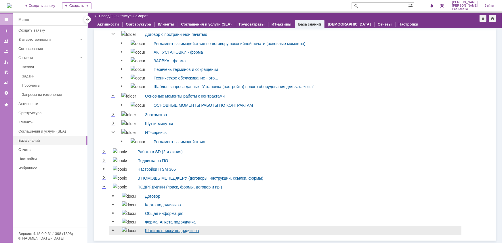
click at [195, 229] on link "Шаги по поиску подрядчиков" at bounding box center [172, 231] width 54 height 5
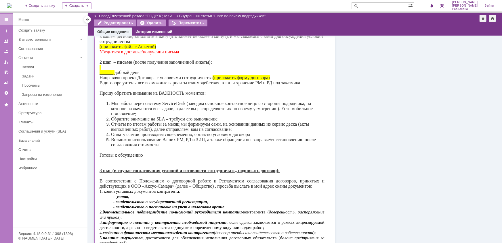
scroll to position [78, 0]
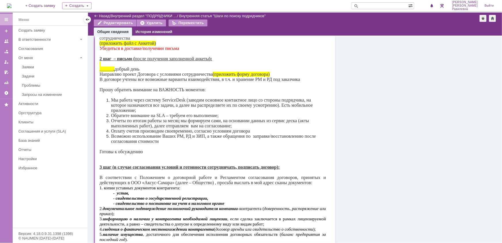
click at [11, 8] on img at bounding box center [9, 5] width 5 height 5
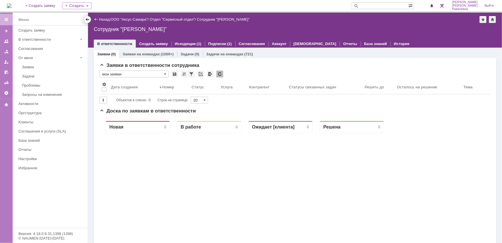
click at [87, 20] on div at bounding box center [87, 19] width 5 height 5
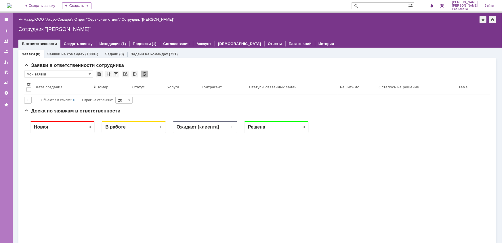
click at [61, 19] on link "ООО "Аксус-Самара"" at bounding box center [53, 19] width 37 height 4
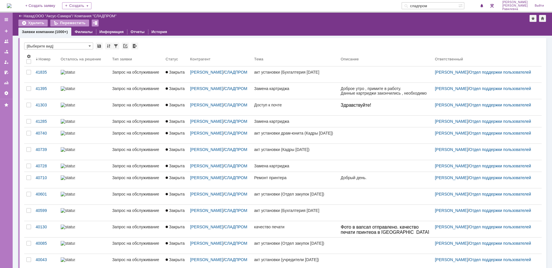
scroll to position [56, 0]
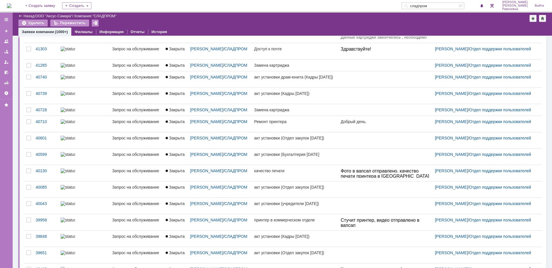
click at [450, 5] on input "сладпром" at bounding box center [430, 5] width 57 height 7
click at [59, 16] on link "ООО "Аксус-Самара"" at bounding box center [53, 16] width 37 height 4
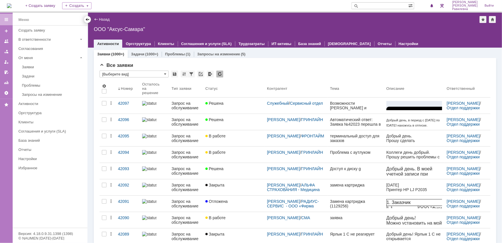
click at [87, 18] on div at bounding box center [87, 19] width 5 height 5
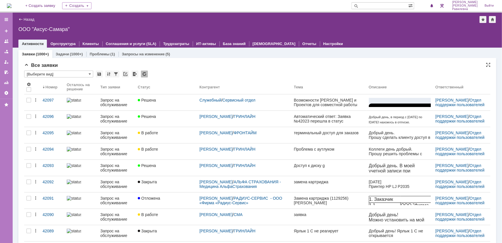
click at [241, 73] on div "* [Выберите вид]" at bounding box center [257, 74] width 466 height 7
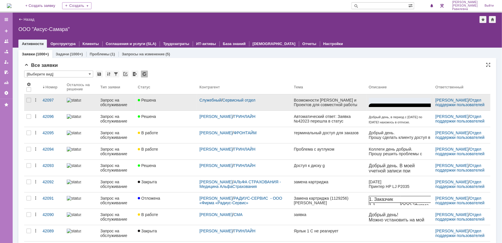
click at [106, 101] on div "Запрос на обслуживание" at bounding box center [116, 102] width 33 height 9
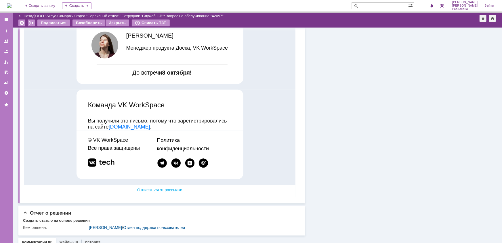
scroll to position [667, 0]
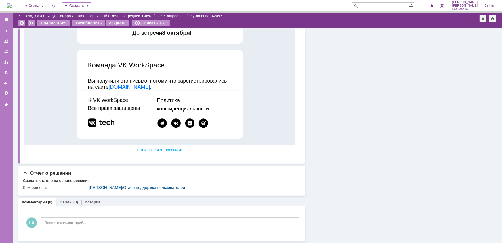
click at [58, 15] on link "ООО "Аксус-Самара"" at bounding box center [53, 16] width 37 height 4
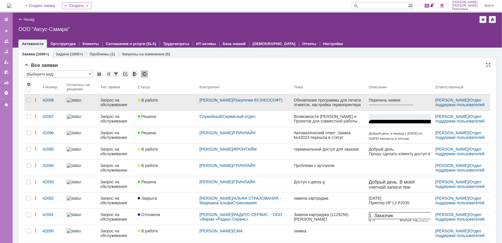
click at [109, 103] on div "Запрос на обслуживание" at bounding box center [116, 102] width 33 height 9
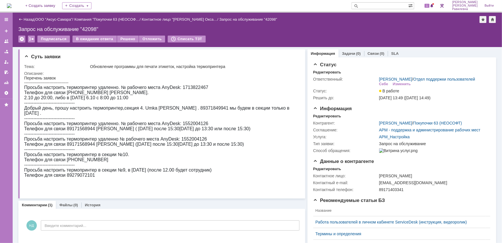
click at [23, 19] on div "Назад" at bounding box center [26, 19] width 16 height 4
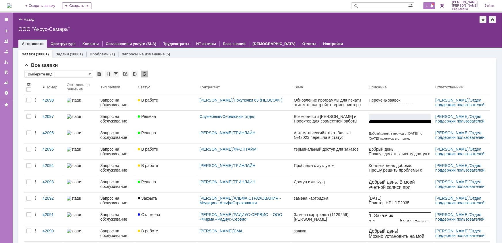
click at [435, 8] on div "1" at bounding box center [429, 5] width 12 height 7
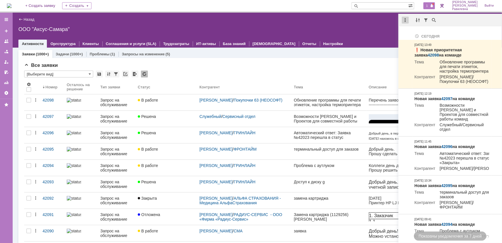
click at [406, 20] on div at bounding box center [405, 20] width 7 height 7
click at [410, 33] on div "Отметить уведомления прочитанными" at bounding box center [444, 35] width 77 height 4
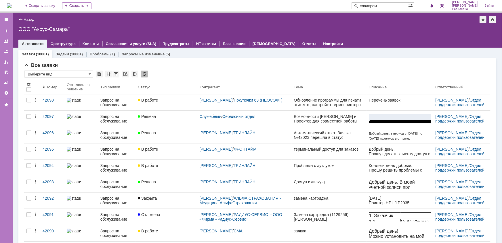
type input "сладпром"
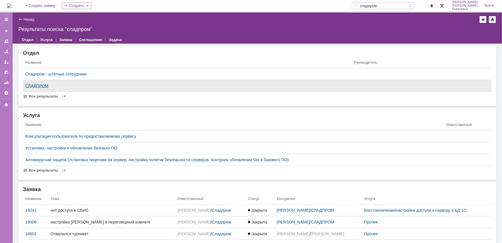
click at [41, 85] on div "СЛАДПРОМ" at bounding box center [187, 86] width 324 height 5
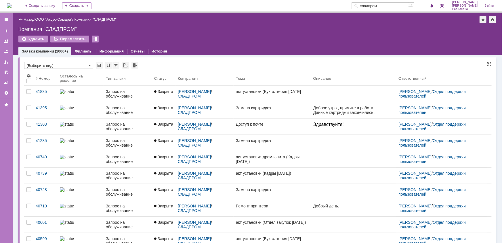
click at [62, 64] on input "[Выберите вид]" at bounding box center [58, 65] width 69 height 7
click at [293, 57] on div "Связанные объекты * Результаты поиска: Изменить Сбросить Сортировать по: Номер …" at bounding box center [256, 241] width 477 height 372
type input "[Выберите вид]"
click at [62, 18] on link "ООО "Аксус-Самара"" at bounding box center [53, 19] width 37 height 4
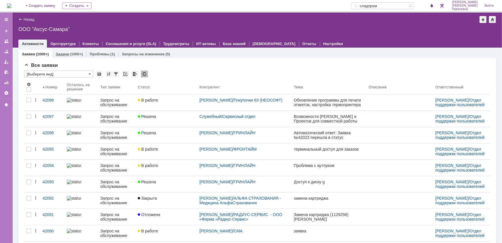
click at [78, 55] on div "(1000+)" at bounding box center [76, 54] width 13 height 4
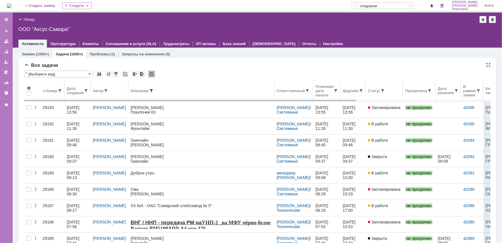
click at [149, 89] on span at bounding box center [151, 91] width 5 height 5
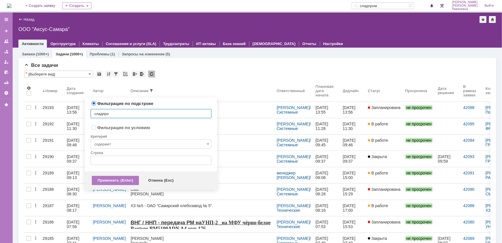
type input "сладпром"
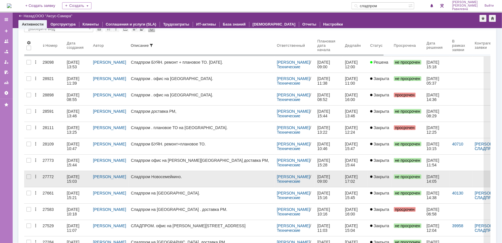
click at [76, 176] on div "06.06.2025 15:03" at bounding box center [74, 179] width 14 height 9
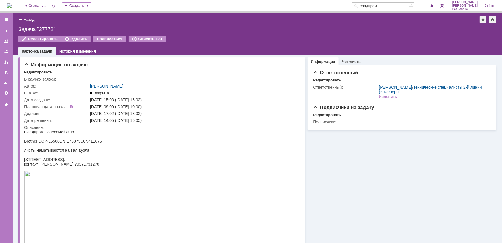
click at [27, 20] on link "Назад" at bounding box center [29, 19] width 11 height 4
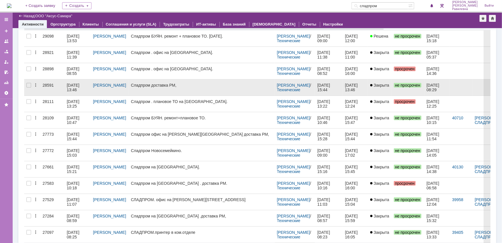
click at [80, 85] on div "15.08.2025 13:46" at bounding box center [74, 87] width 14 height 9
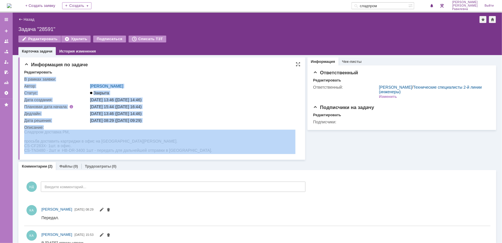
drag, startPoint x: 47, startPoint y: 262, endPoint x: 59, endPoint y: 138, distance: 123.9
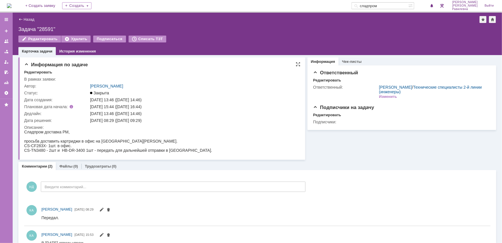
drag, startPoint x: 75, startPoint y: 135, endPoint x: 187, endPoint y: 174, distance: 119.0
click at [75, 135] on div at bounding box center [118, 136] width 188 height 5
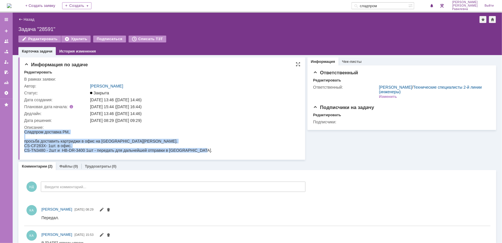
drag, startPoint x: 25, startPoint y: 132, endPoint x: 200, endPoint y: 152, distance: 176.8
click at [200, 152] on html "Сладпром доставка РМ, просьба доставить картриджи в офис на Кирова Оксане Химен…" at bounding box center [159, 141] width 271 height 23
copy body "Сладпром доставка РМ, просьба доставить картриджи в офис на Кирова Оксане Химен…"
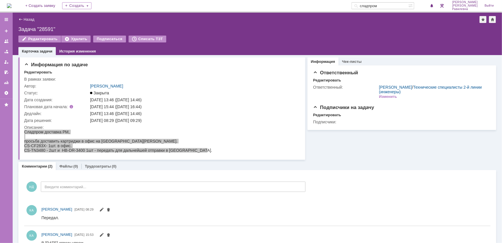
click at [11, 4] on img at bounding box center [9, 5] width 5 height 5
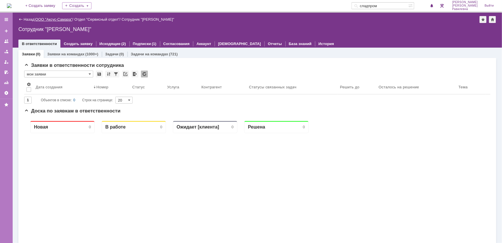
click at [57, 18] on link "ООО "Аксус-Самара"" at bounding box center [53, 19] width 37 height 4
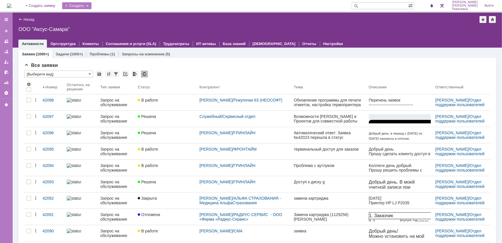
click at [91, 5] on div "Создать" at bounding box center [76, 5] width 29 height 7
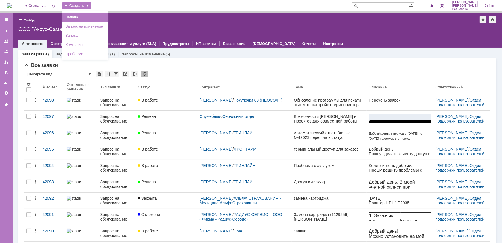
click at [89, 16] on link "Задача" at bounding box center [85, 17] width 44 height 7
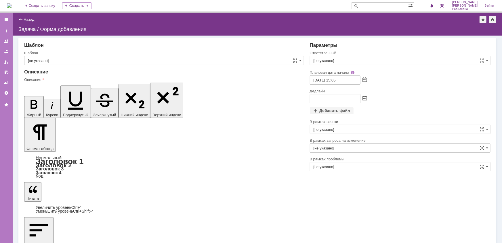
click at [295, 59] on span at bounding box center [295, 60] width 5 height 5
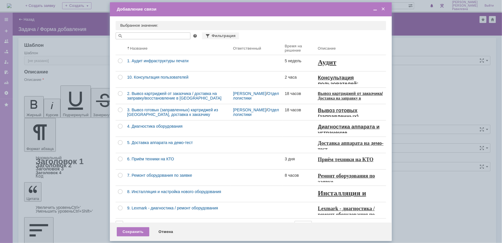
click at [383, 7] on span at bounding box center [383, 9] width 6 height 5
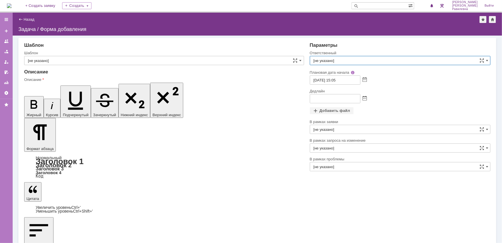
click at [338, 60] on input "[не указано]" at bounding box center [400, 60] width 181 height 9
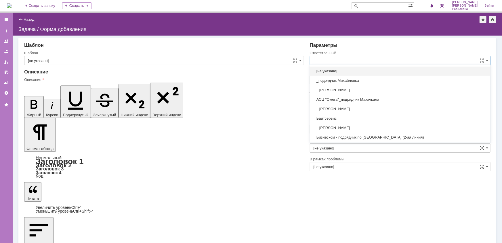
click at [339, 60] on input "text" at bounding box center [400, 60] width 181 height 9
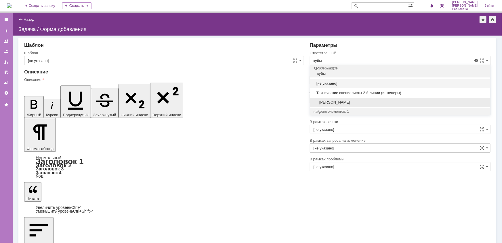
click at [351, 103] on span "[PERSON_NAME]" at bounding box center [399, 102] width 173 height 5
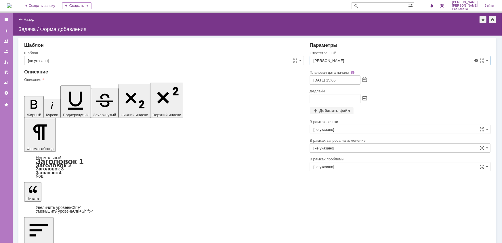
type input "[PERSON_NAME]"
click at [312, 98] on input "text" at bounding box center [335, 98] width 51 height 9
click at [365, 98] on span at bounding box center [364, 99] width 4 height 5
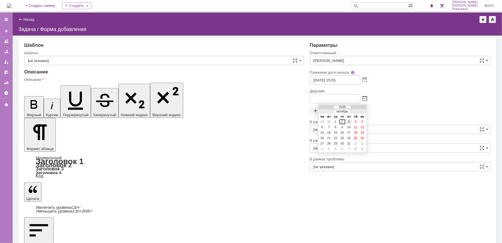
click at [349, 120] on div "3" at bounding box center [349, 122] width 6 height 5
type input "03.10.2025 15:08"
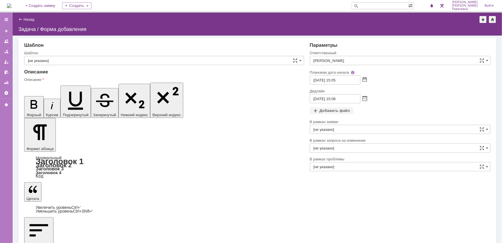
click at [364, 80] on span at bounding box center [364, 80] width 4 height 5
click at [347, 101] on div "3" at bounding box center [349, 103] width 6 height 5
click at [345, 79] on input "03.10.2025 15:05" at bounding box center [335, 80] width 51 height 9
drag, startPoint x: 343, startPoint y: 80, endPoint x: 333, endPoint y: 80, distance: 9.5
click at [333, 80] on input "03.10.2025 15:05" at bounding box center [335, 80] width 51 height 9
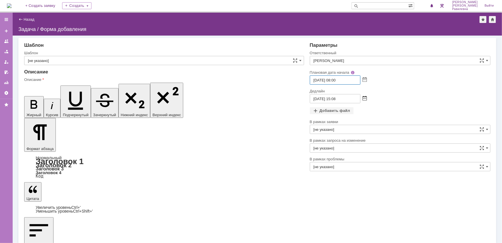
type input "03.10.2025 08:00"
click at [365, 98] on span at bounding box center [364, 99] width 4 height 5
click at [349, 121] on div "3" at bounding box center [349, 122] width 6 height 5
click at [335, 99] on input "03.10.2025 15:08" at bounding box center [335, 98] width 51 height 9
drag, startPoint x: 333, startPoint y: 99, endPoint x: 337, endPoint y: 98, distance: 3.8
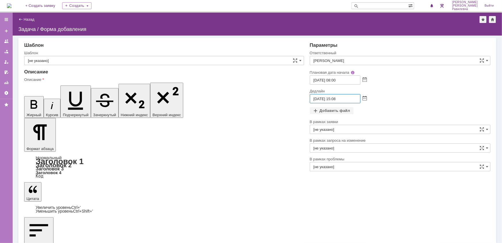
click at [337, 98] on input "03.10.2025 15:08" at bounding box center [335, 98] width 51 height 9
type input "03.10.2025 18:00"
drag, startPoint x: 50, startPoint y: 1742, endPoint x: 31, endPoint y: 1742, distance: 19.3
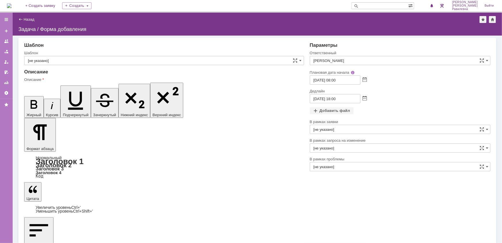
drag, startPoint x: 62, startPoint y: 1747, endPoint x: 91, endPoint y: 1748, distance: 28.7
drag, startPoint x: 82, startPoint y: 1742, endPoint x: 63, endPoint y: 1742, distance: 19.3
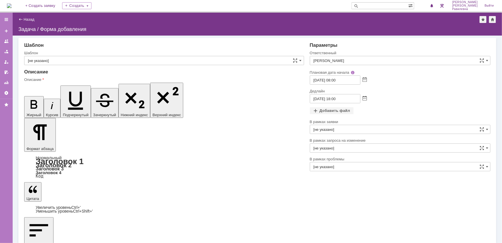
drag, startPoint x: 64, startPoint y: 1742, endPoint x: 31, endPoint y: 1743, distance: 32.5
copy div "CS-TK1140- 1шт."
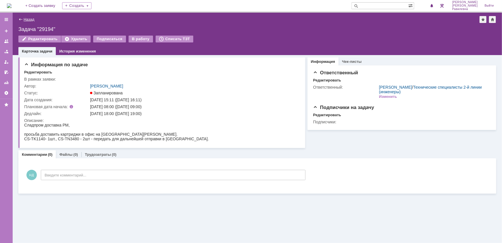
click at [31, 20] on link "Назад" at bounding box center [29, 19] width 11 height 4
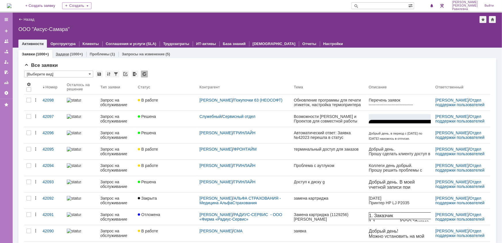
click at [62, 54] on link "Задачи" at bounding box center [62, 54] width 13 height 4
click at [401, 6] on input "text" at bounding box center [379, 5] width 57 height 7
type input "27772"
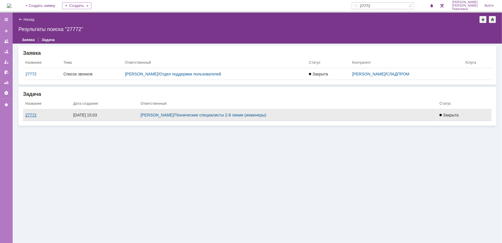
click at [35, 115] on div "27772" at bounding box center [46, 115] width 43 height 5
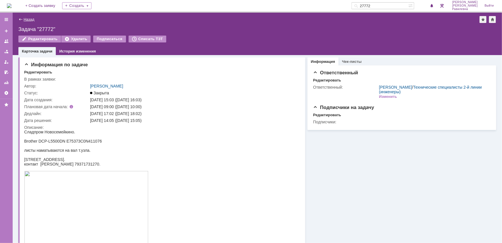
click at [29, 18] on link "Назад" at bounding box center [29, 19] width 11 height 4
drag, startPoint x: 35, startPoint y: 130, endPoint x: 269, endPoint y: 170, distance: 236.8
click at [11, 6] on img at bounding box center [9, 5] width 5 height 5
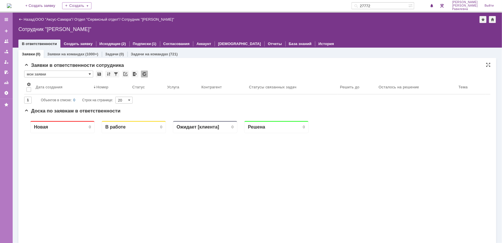
click at [89, 73] on span at bounding box center [90, 74] width 2 height 5
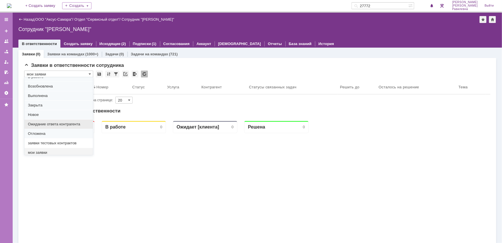
scroll to position [25, 0]
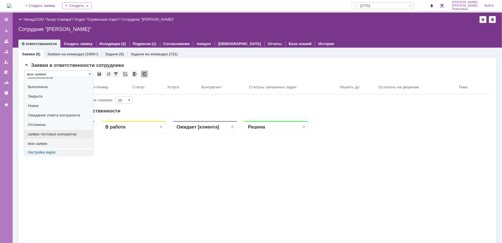
click at [58, 134] on span "заявки тестовых контрактов" at bounding box center [59, 134] width 62 height 5
type input "заявки тестовых контрактов"
type input "100"
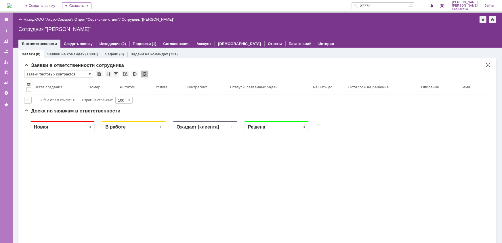
click at [91, 74] on span at bounding box center [90, 74] width 2 height 5
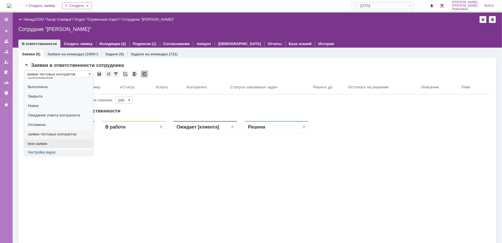
click at [49, 145] on span "мои заявки" at bounding box center [59, 144] width 62 height 5
type input "мои заявки"
type input "20"
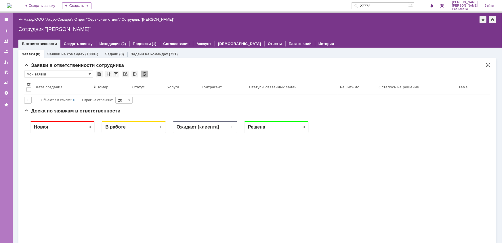
click at [89, 73] on span at bounding box center [90, 74] width 2 height 5
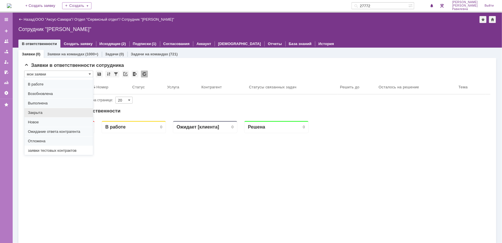
scroll to position [0, 0]
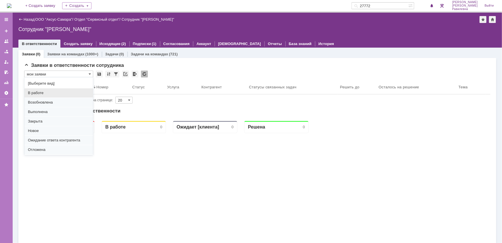
click at [43, 93] on span "В работе" at bounding box center [59, 93] width 62 height 5
type input "В работе"
type input "100"
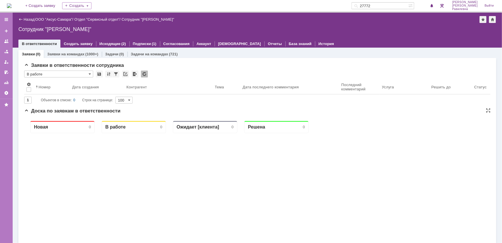
type input "В работе"
click at [70, 52] on link "Заявки на командах" at bounding box center [65, 54] width 37 height 4
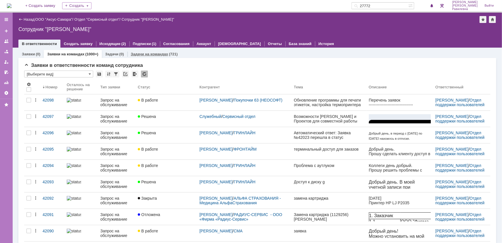
click at [146, 55] on link "Задачи на командах" at bounding box center [149, 54] width 37 height 4
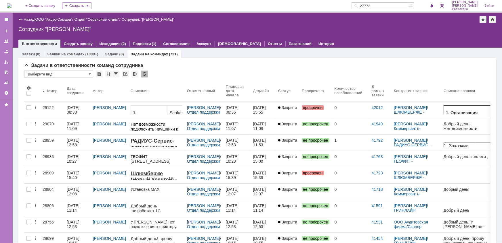
click at [60, 19] on link "ООО "Аксус-Самара"" at bounding box center [53, 19] width 37 height 4
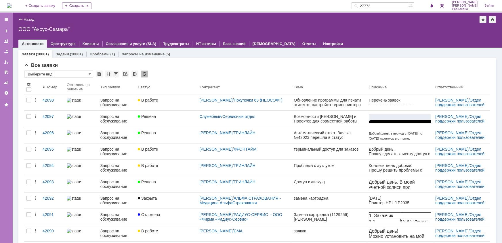
click at [67, 53] on link "Задачи" at bounding box center [62, 54] width 13 height 4
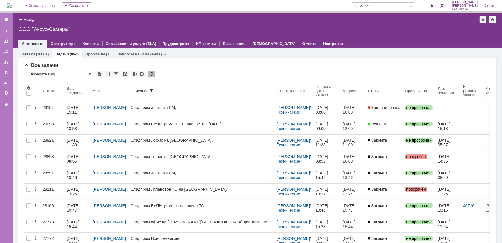
click at [392, 5] on input "27772" at bounding box center [379, 5] width 57 height 7
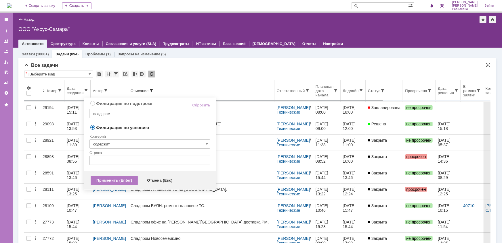
click at [149, 91] on span at bounding box center [151, 91] width 5 height 5
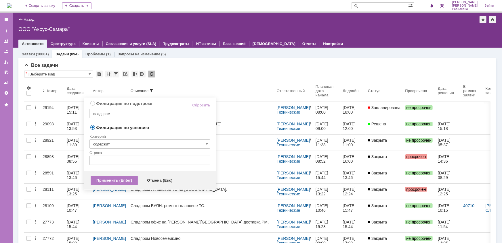
radio input "true"
click at [132, 111] on input "сладпром" at bounding box center [149, 113] width 121 height 9
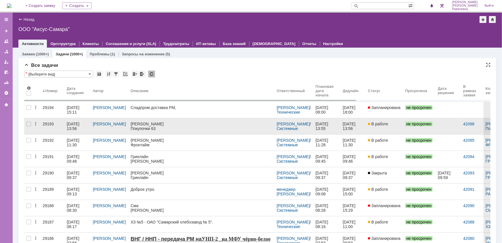
click at [75, 126] on div "[DATE] 13:56" at bounding box center [74, 126] width 14 height 9
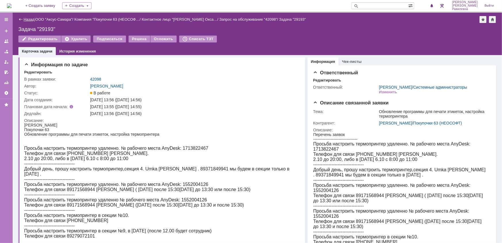
click at [26, 19] on link "Назад" at bounding box center [29, 19] width 11 height 4
